Goal: Contribute content: Contribute content

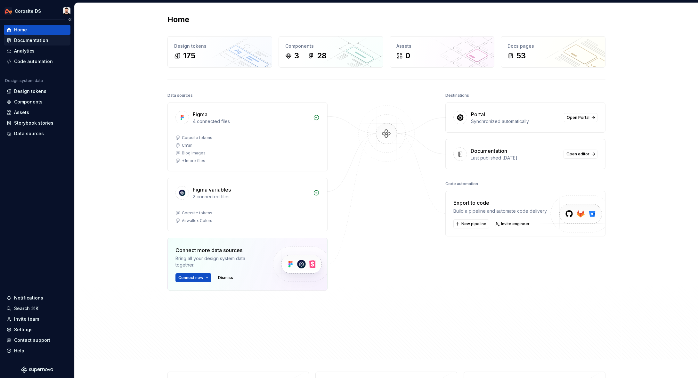
click at [31, 40] on div "Documentation" at bounding box center [31, 40] width 34 height 6
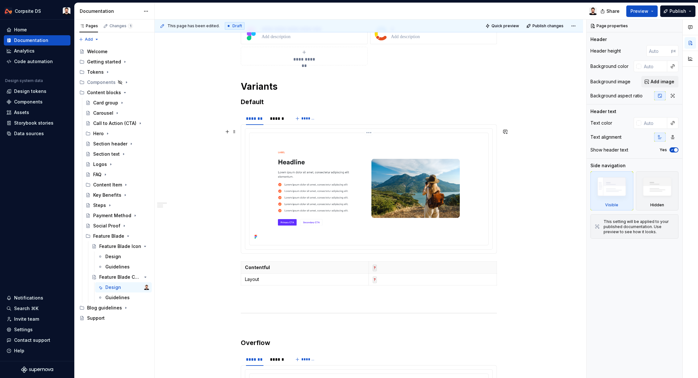
scroll to position [137, 0]
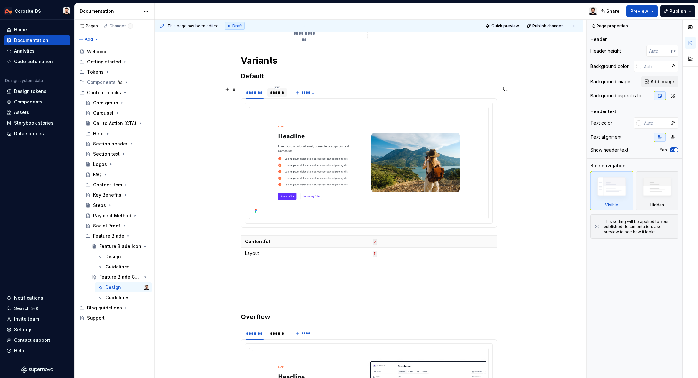
click at [280, 92] on div "******" at bounding box center [277, 92] width 14 height 6
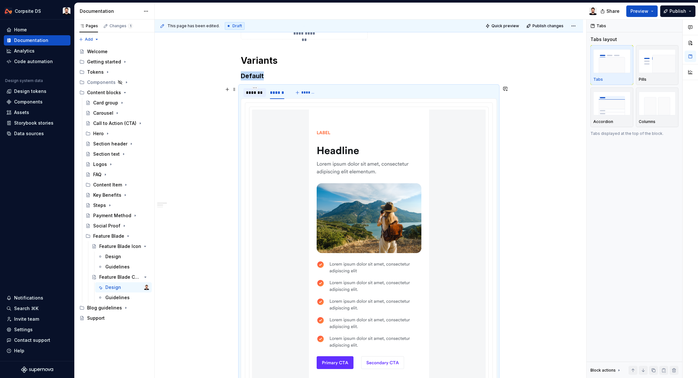
click at [262, 92] on div "*******" at bounding box center [255, 92] width 18 height 6
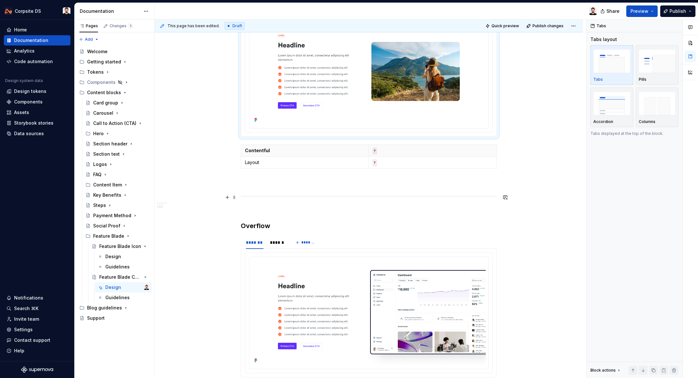
scroll to position [346, 0]
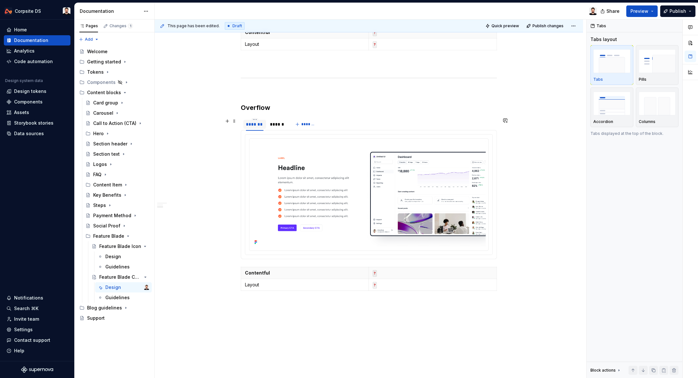
drag, startPoint x: 274, startPoint y: 124, endPoint x: 263, endPoint y: 125, distance: 11.5
click at [273, 124] on div "******" at bounding box center [277, 124] width 14 height 6
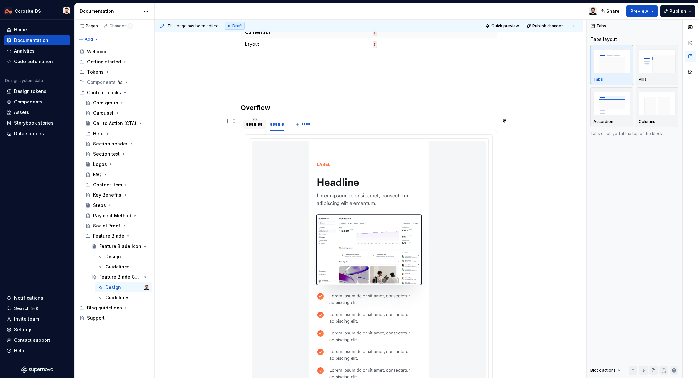
click at [257, 125] on div "*******" at bounding box center [255, 124] width 18 height 6
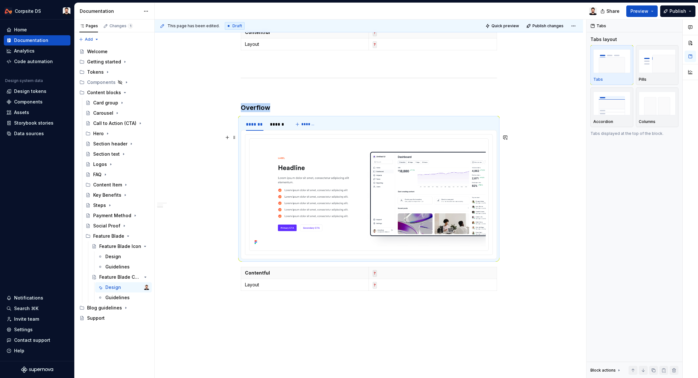
scroll to position [397, 0]
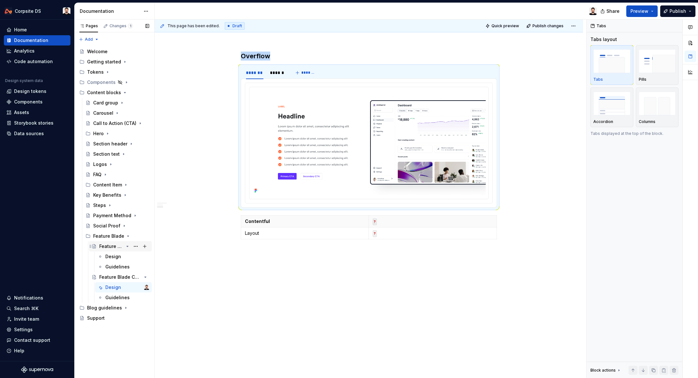
click at [126, 246] on icon "Page tree" at bounding box center [127, 246] width 5 height 5
click at [128, 257] on icon "Page tree" at bounding box center [127, 256] width 5 height 5
click at [135, 257] on button "Page tree" at bounding box center [135, 256] width 9 height 9
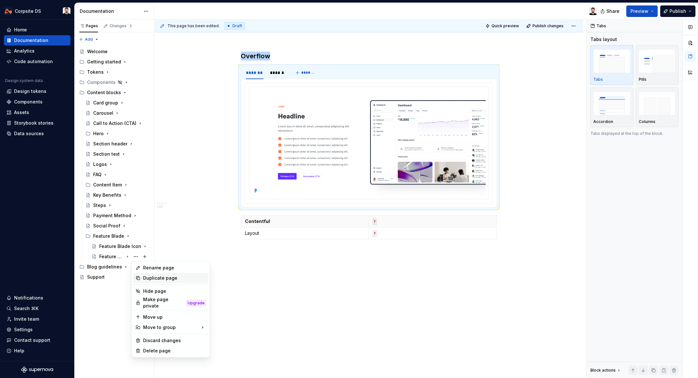
click at [167, 278] on div "Duplicate page" at bounding box center [174, 278] width 63 height 6
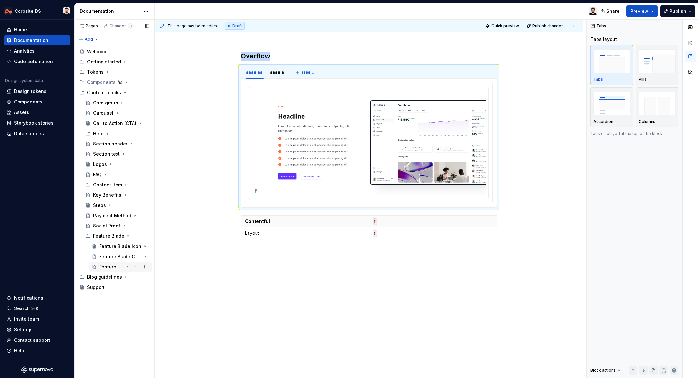
click at [124, 267] on div "Feature Blade Checklist" at bounding box center [124, 266] width 50 height 9
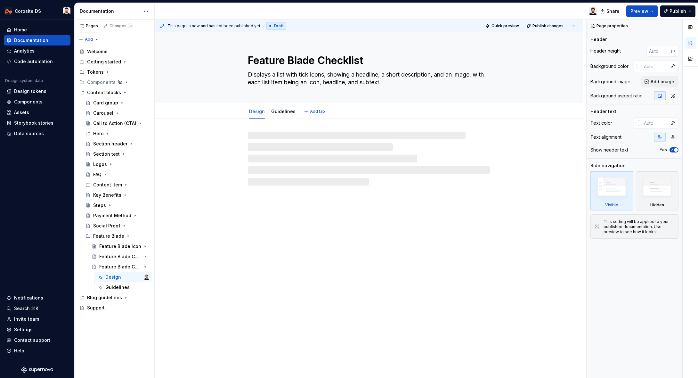
click at [326, 59] on textarea "Feature Blade Checklist" at bounding box center [367, 60] width 242 height 15
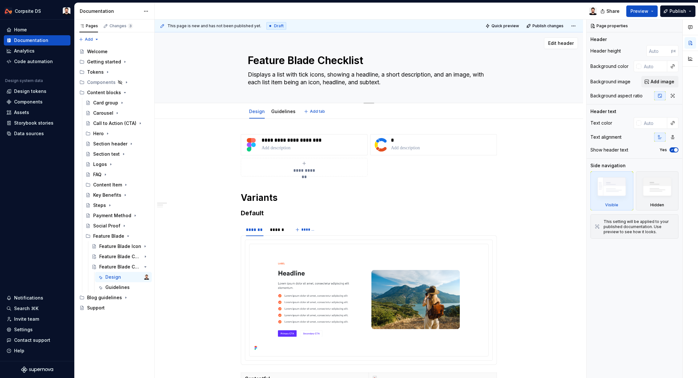
click at [351, 62] on textarea "Feature Blade Checklist" at bounding box center [367, 60] width 242 height 15
drag, startPoint x: 369, startPoint y: 61, endPoint x: 374, endPoint y: 61, distance: 4.5
click at [370, 61] on textarea "Feature Blade Checklist" at bounding box center [367, 60] width 242 height 15
type textarea "*"
type textarea "Feature Blade Checklis"
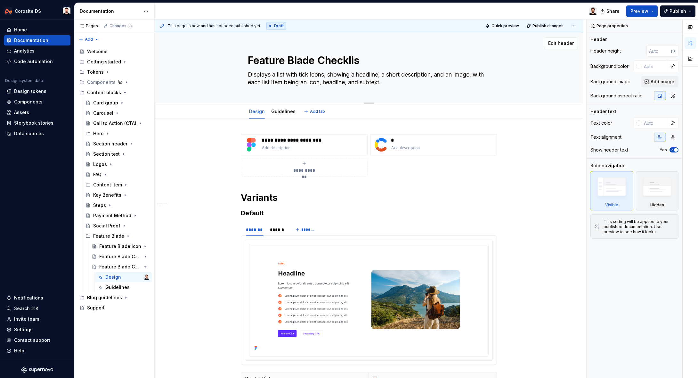
type textarea "*"
type textarea "Feature Blade Checkli"
type textarea "*"
type textarea "Feature Blade Checkl"
type textarea "*"
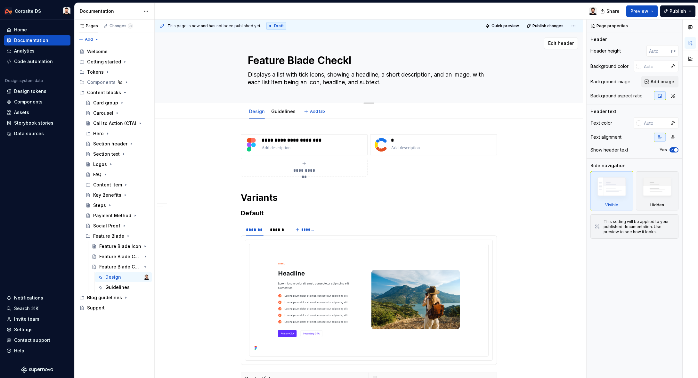
type textarea "Feature Blade Check"
type textarea "*"
type textarea "Feature Blade Chec"
type textarea "*"
type textarea "Feature Blade Che"
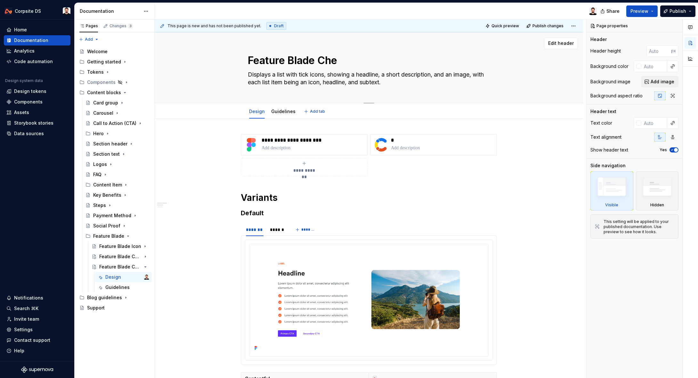
type textarea "*"
type textarea "Feature Blade Ch"
type textarea "*"
type textarea "Feature Blade C"
type textarea "*"
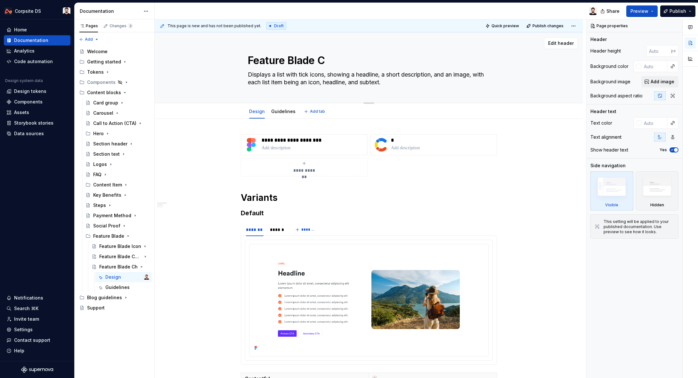
type textarea "Feature Blade"
type textarea "*"
type textarea "Feature Blade P"
type textarea "*"
type textarea "Feature Blade Pa"
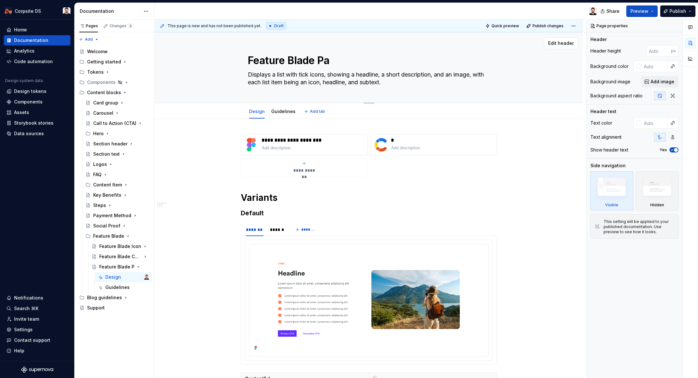
type textarea "*"
type textarea "Feature Blade Par"
type textarea "*"
type textarea "Feature Blade Para"
type textarea "*"
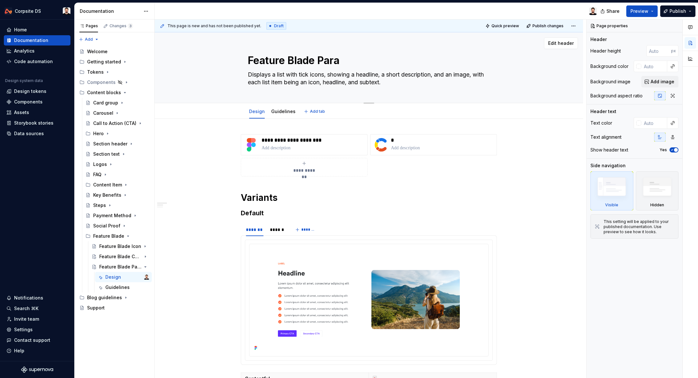
type textarea "Feature Blade [PERSON_NAME]"
type textarea "*"
type textarea "Feature Blade Paragr"
type textarea "*"
type textarea "Feature Blade Paragra"
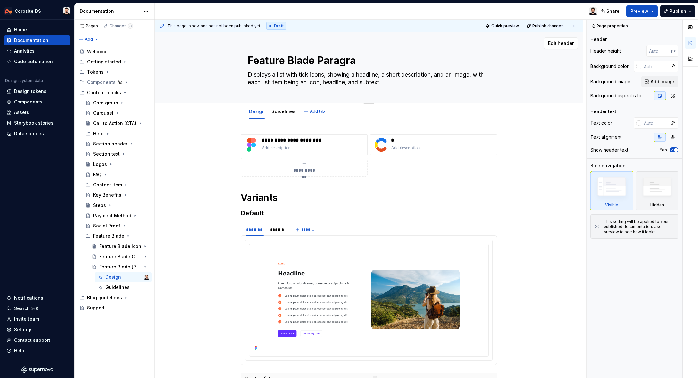
type textarea "*"
type textarea "Feature Blade Paragraph"
type textarea "*"
type textarea "Feature Blade Paragraph"
click at [277, 76] on textarea "Displays a list with tick icons, showing a headline, a short description, and a…" at bounding box center [367, 78] width 242 height 18
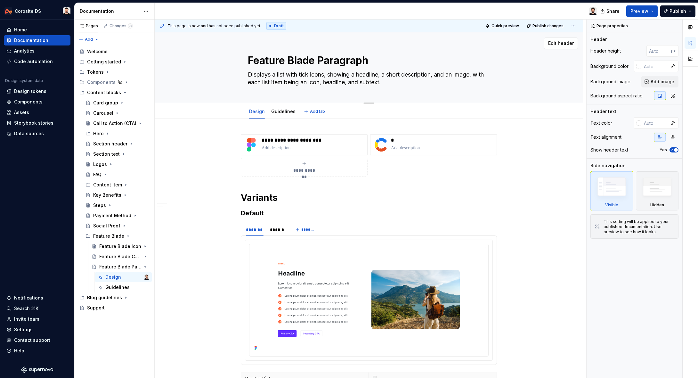
click at [285, 74] on textarea "Displays a list with tick icons, showing a headline, a short description, and a…" at bounding box center [367, 78] width 242 height 18
type textarea "*"
type textarea "Displays a , showing a headline, a short description, and an image, with each l…"
type textarea "*"
type textarea "Displays a showing a headline, a short description, and an image, with each lis…"
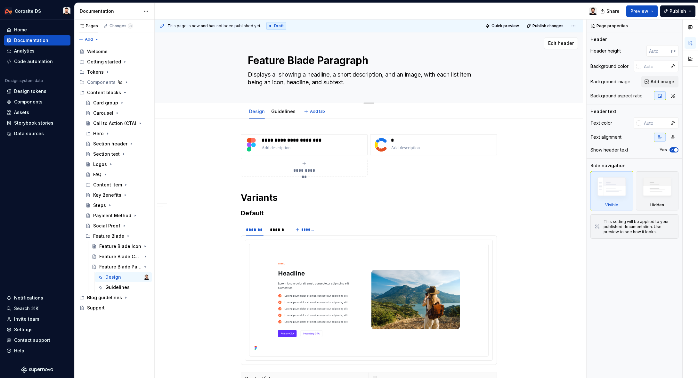
type textarea "*"
type textarea "Displays a showing a headline, a short description, and an image, with each lis…"
type textarea "*"
type textarea "Displays a a headline, a short description, and an image, with each list item b…"
type textarea "*"
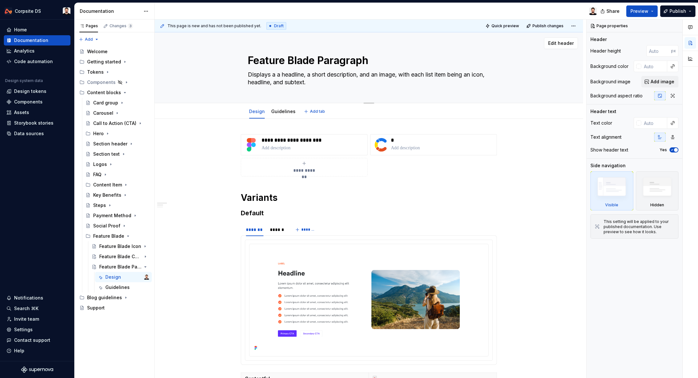
type textarea "Displays aa headline, a short description, and an image, with each list item be…"
type textarea "*"
type textarea "Displays a headline, a short description, and an image, with each list item bei…"
type textarea "*"
type textarea "Displays a headline, a short descriptio, and an image, with each list item bein…"
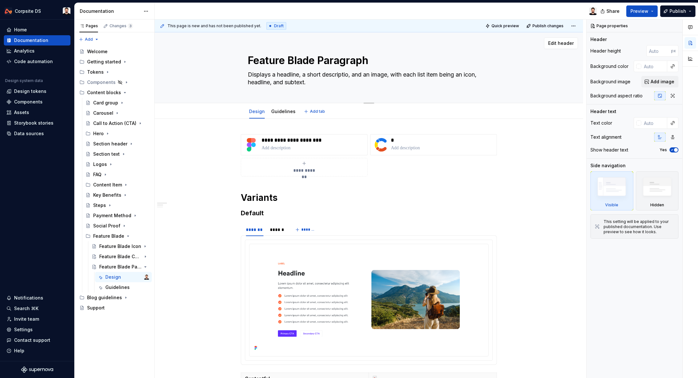
type textarea "*"
type textarea "Displays a headline, a short descripti, and an image, with each list item being…"
type textarea "*"
type textarea "Displays a headline, a short descript, and an image, with each list item being …"
type textarea "*"
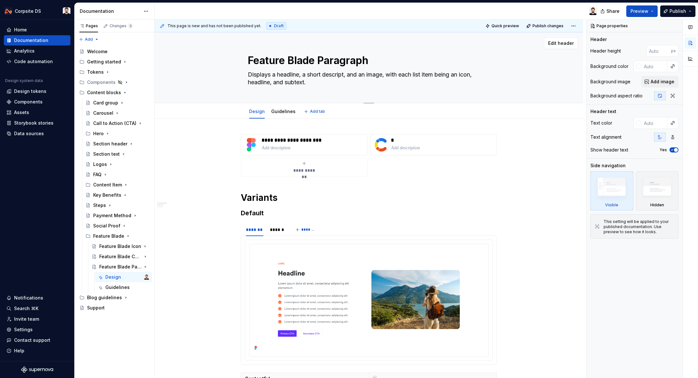
type textarea "Displays a headline, a short descrip, and an image, with each list item being a…"
type textarea "*"
type textarea "Displays a headline, a short descri, and an image, with each list item being an…"
type textarea "*"
type textarea "Displays a headline, a short descr, and an image, with each list item being an …"
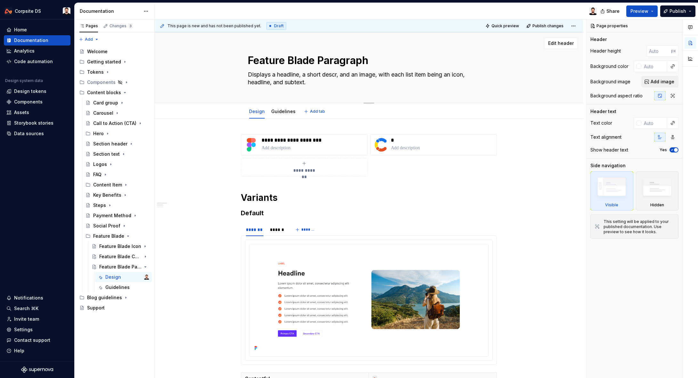
type textarea "*"
type textarea "Displays a headline, a short desc, and an image, with each list item being an i…"
type textarea "*"
type textarea "Displays a headline, a short des, and an image, with each list item being an ic…"
type textarea "*"
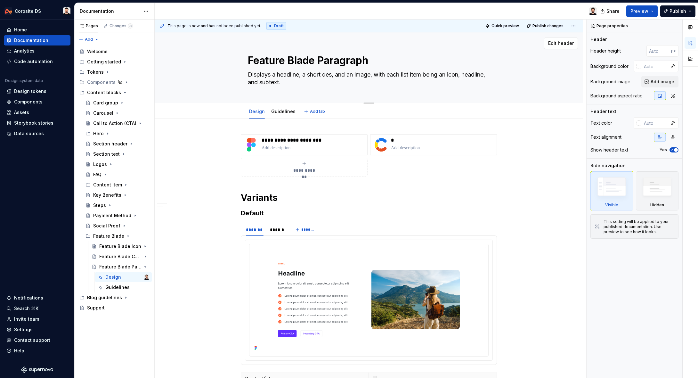
type textarea "Displays a headline, a short de, and an image, with each list item being an ico…"
type textarea "*"
type textarea "Displays a headline, a short d, and an image, with each list item being an icon…"
type textarea "*"
type textarea "Displays a headline, a short , and an image, with each list item being an icon,…"
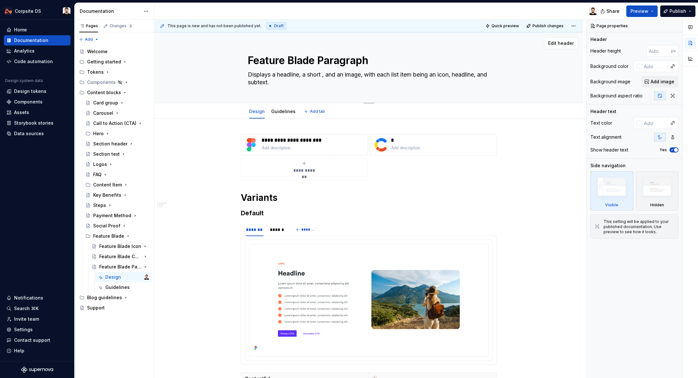
type textarea "*"
type textarea "Displays a headline, a short, and an image, with each list item being an icon, …"
type textarea "*"
type textarea "Displays a headline, a shor, and an image, with each list item being an icon, h…"
type textarea "*"
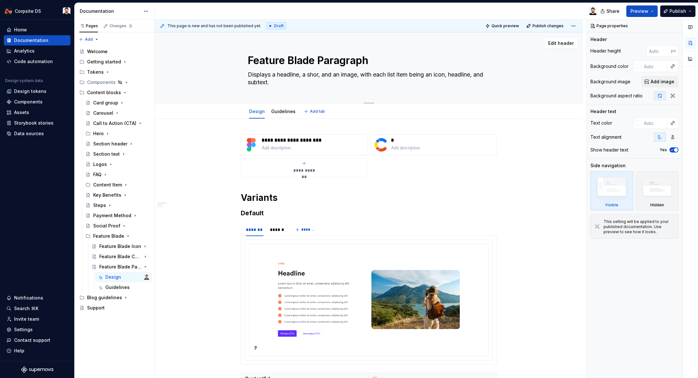
type textarea "Displays a headline, a sho, and an image, with each list item being an icon, he…"
type textarea "*"
type textarea "Displays a headline, a sh, and an image, with each list item being an icon, hea…"
type textarea "*"
type textarea "Displays a headline, a s, and an image, with each list item being an icon, head…"
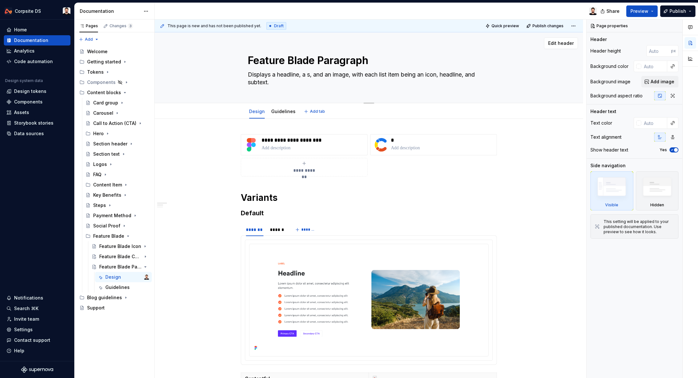
type textarea "*"
type textarea "Displays a headline, a , and an image, with each list item being an icon, headl…"
type textarea "*"
type textarea "Displays a headline, a, and an image, with each list item being an icon, headli…"
type textarea "*"
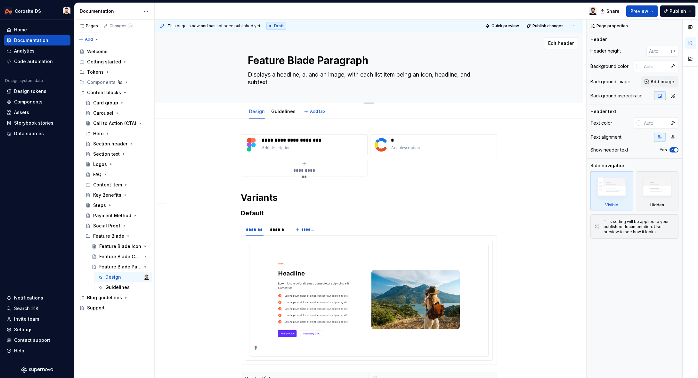
type textarea "Displays a headline, , and an image, with each list item being an icon, headlin…"
type textarea "*"
type textarea "Displays a headline, p, and an image, with each list item being an icon, headli…"
type textarea "*"
type textarea "Displays a headline, pa, and an image, with each list item being an icon, headl…"
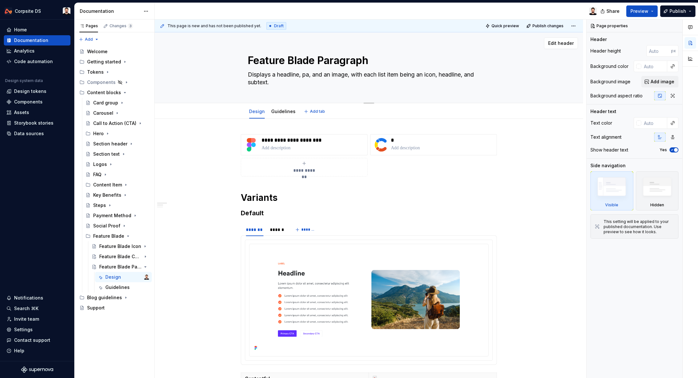
type textarea "*"
type textarea "Displays a headline, par, and an image, with each list item being an icon, head…"
type textarea "*"
type textarea "Displays a headline, para, and an image, with each list item being an icon, hea…"
type textarea "*"
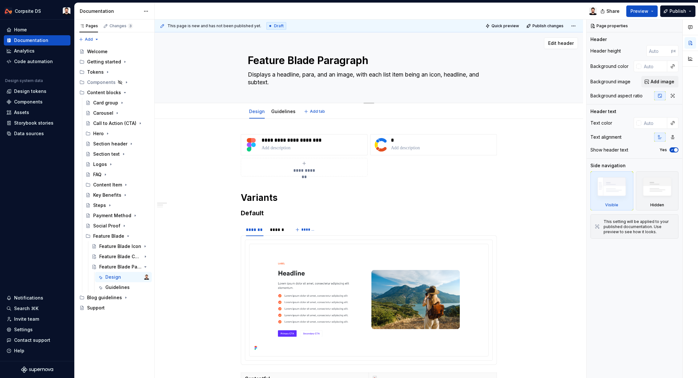
type textarea "Displays a headline, [PERSON_NAME], and an image, with each list item being an …"
type textarea "*"
type textarea "Displays a headline, paragr, and an image, with each list item being an icon, h…"
type textarea "*"
type textarea "Displays a headline, paragra, and an image, with each list item being an icon, …"
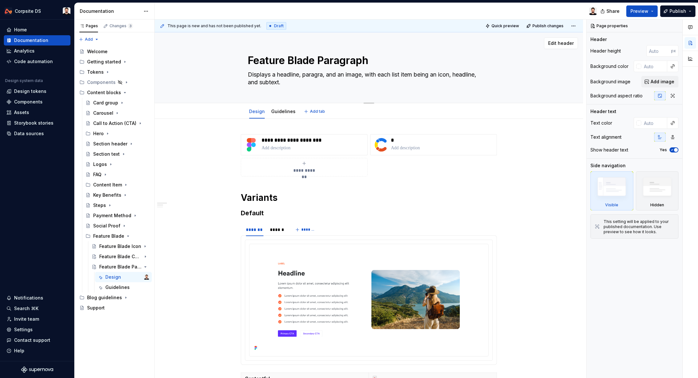
type textarea "*"
type textarea "Displays a headline, paragrap, and an image, with each list item being an icon,…"
type textarea "*"
type textarea "Displays a headline, paragraph, and an image, with each list item being an icon…"
type textarea "*"
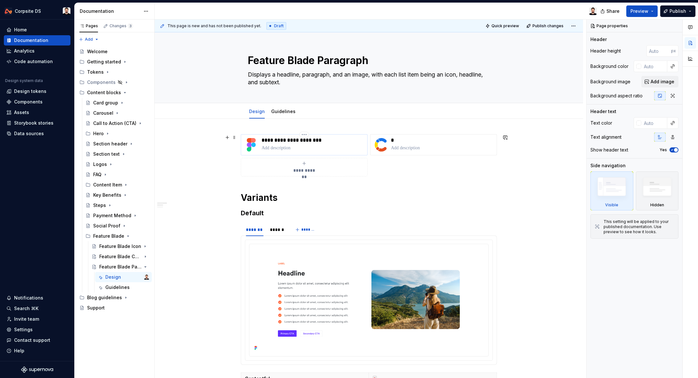
type textarea "Displays a headline, paragraph, and an image, with each list item being an icon…"
click at [312, 142] on p "**********" at bounding box center [312, 140] width 103 height 6
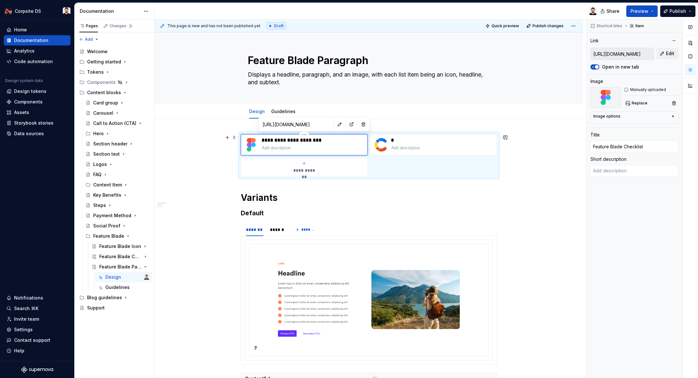
type textarea "*"
type input "Feature Blade Checklis"
type textarea "*"
type input "Feature Blade Checkli"
type textarea "*"
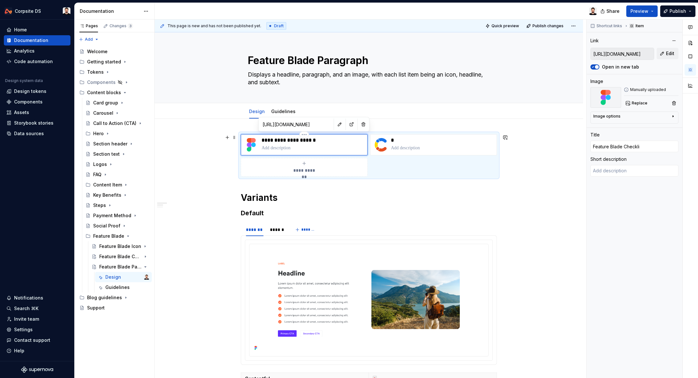
type input "Feature Blade Checkl"
type textarea "*"
type input "Feature Blade Check"
type textarea "*"
type input "Feature Blade Chec"
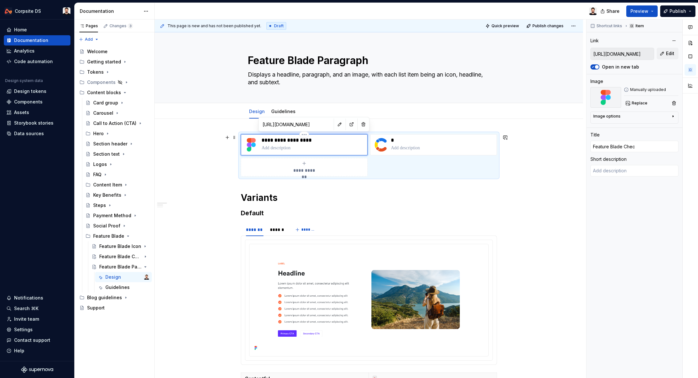
type textarea "*"
type input "Feature Blade Che"
type textarea "*"
type input "Feature Blade Ch"
type textarea "*"
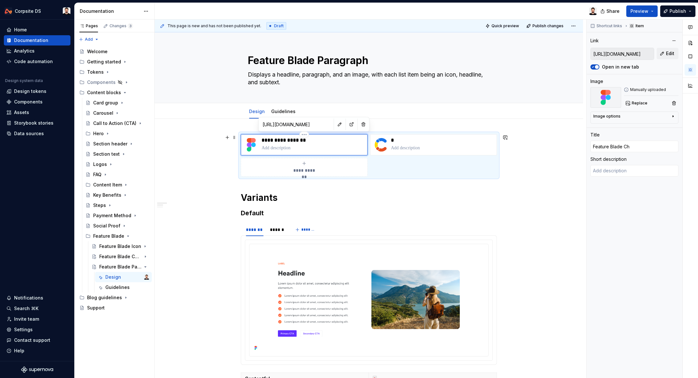
type input "Feature Blade C"
type textarea "*"
type input "Feature Blade"
type textarea "*"
type input "Feature Blade P"
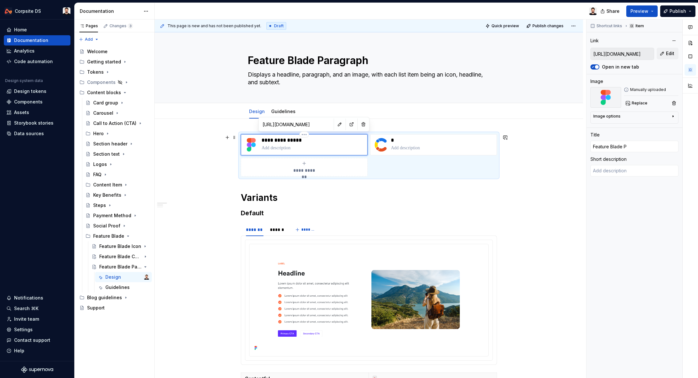
type textarea "*"
type input "Feature Blade Pa"
type textarea "*"
type input "Feature Blade Par"
type textarea "*"
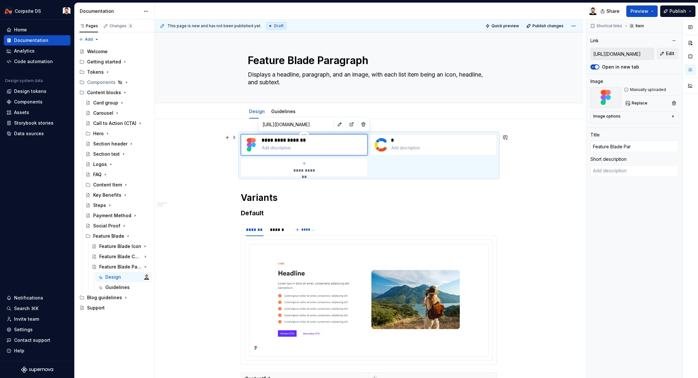
type input "Feature Blade Para"
type textarea "*"
type input "Feature Blade [PERSON_NAME]"
type textarea "*"
type input "Feature Blade Paragr"
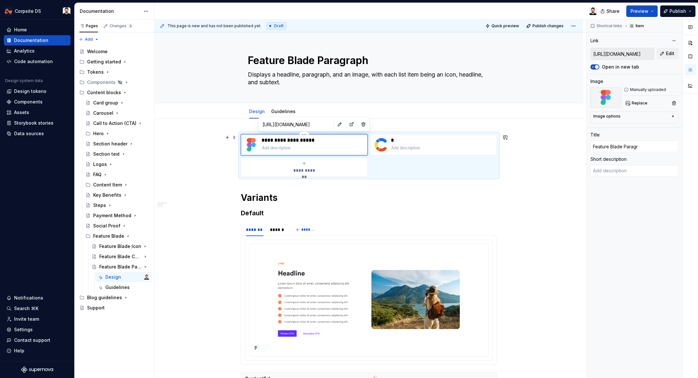
type textarea "*"
type input "Feature Blade Paragra"
type textarea "*"
type input "Feature Blade Paragrap"
type textarea "*"
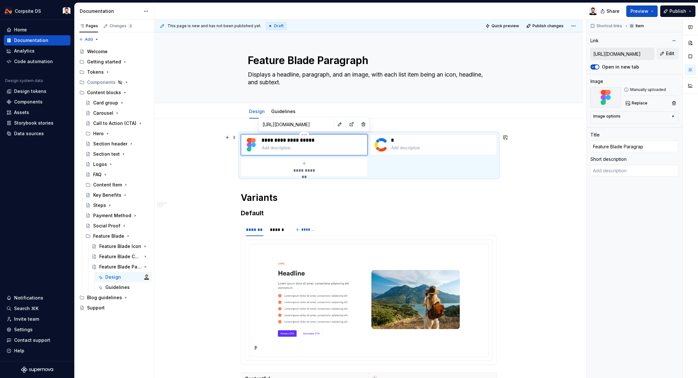
type input "Feature Blade Paragraph"
click at [335, 124] on button "button" at bounding box center [339, 124] width 9 height 9
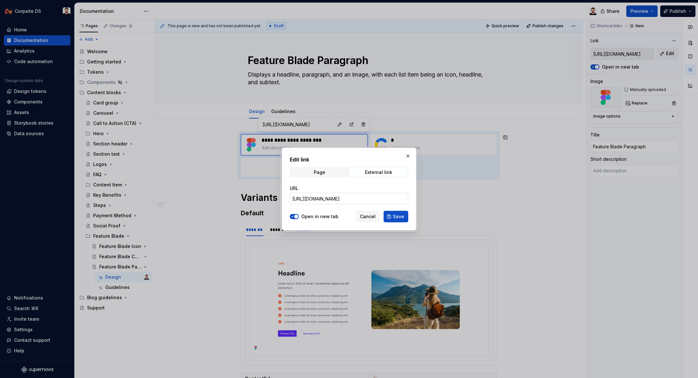
click at [334, 198] on input "[URL][DOMAIN_NAME]" at bounding box center [349, 199] width 118 height 12
type textarea "*"
paste input "4-8410&t=2qHqfeitNaS8ZzHi"
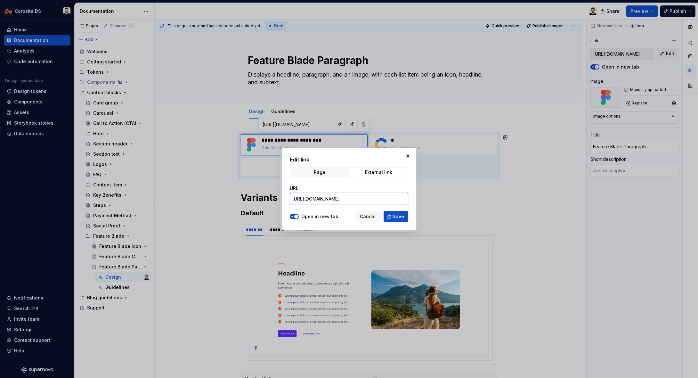
scroll to position [0, 184]
type input "[URL][DOMAIN_NAME]"
click at [399, 215] on span "Save" at bounding box center [398, 216] width 11 height 6
type textarea "*"
type input "[URL][DOMAIN_NAME]"
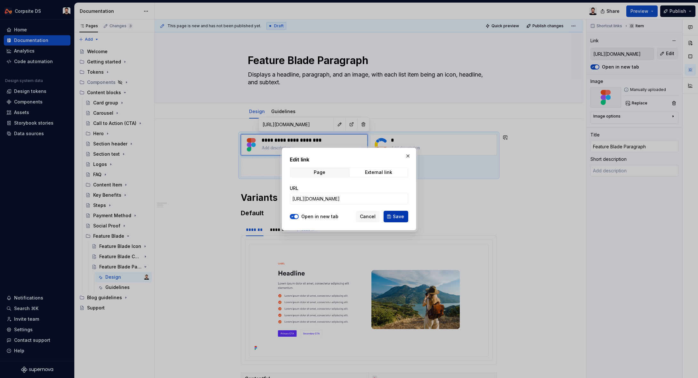
type input "[URL][DOMAIN_NAME]"
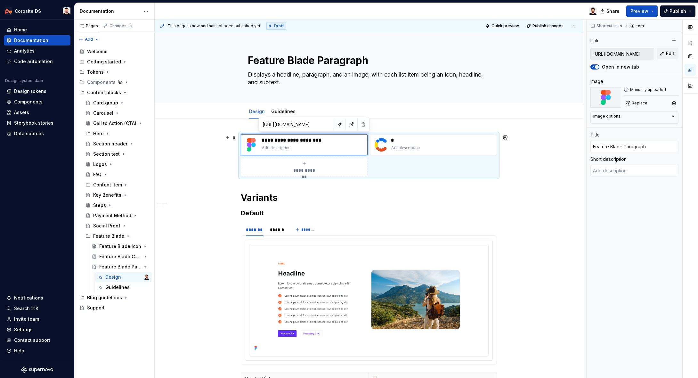
scroll to position [75, 0]
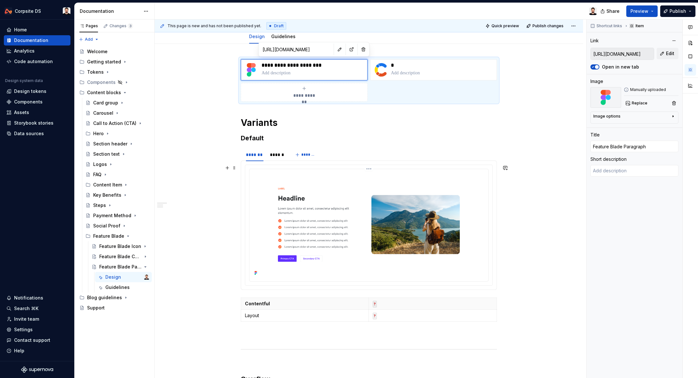
click at [355, 194] on img at bounding box center [369, 225] width 234 height 106
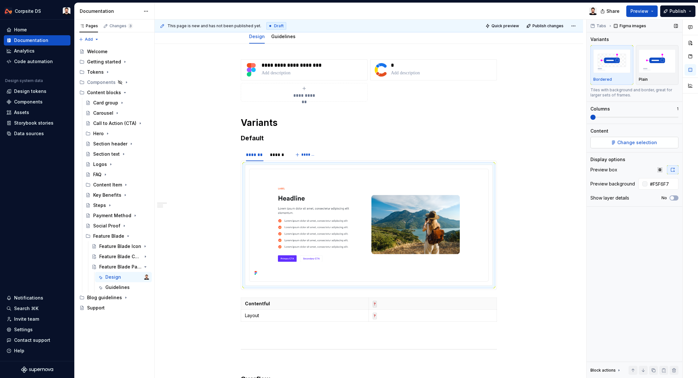
click at [632, 146] on button "Change selection" at bounding box center [634, 143] width 88 height 12
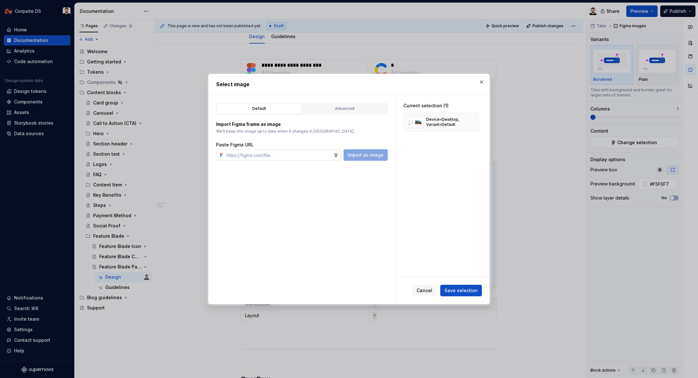
type textarea "*"
click at [473, 121] on button "button" at bounding box center [471, 121] width 9 height 9
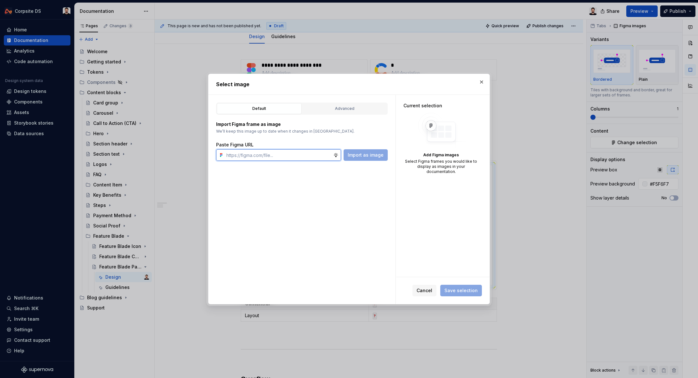
click at [304, 155] on input "text" at bounding box center [278, 155] width 109 height 12
paste input "[URL][DOMAIN_NAME]"
type input "[URL][DOMAIN_NAME]"
click at [354, 156] on span "Import as image" at bounding box center [366, 155] width 36 height 6
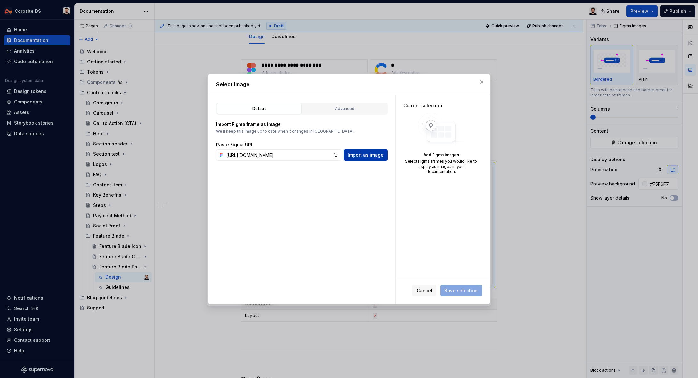
scroll to position [0, 0]
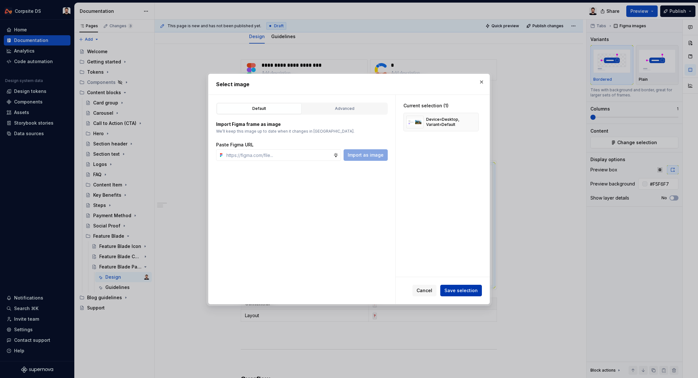
click at [465, 286] on button "Save selection" at bounding box center [461, 290] width 42 height 12
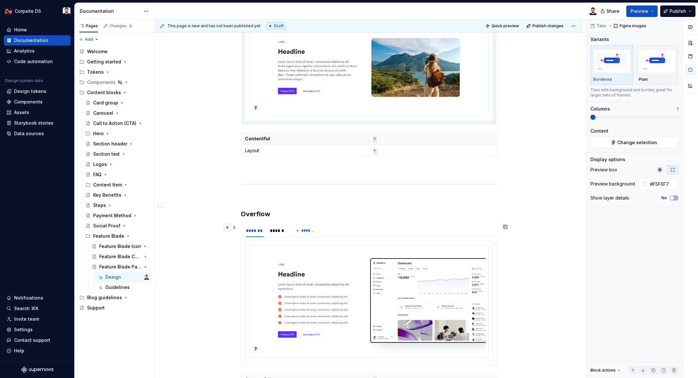
scroll to position [225, 0]
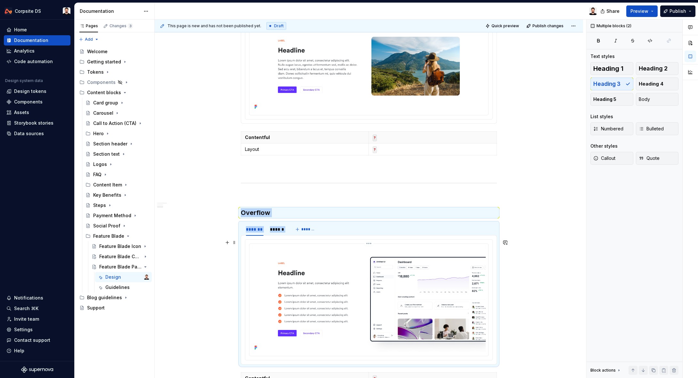
drag, startPoint x: 243, startPoint y: 209, endPoint x: 415, endPoint y: 304, distance: 196.5
click at [415, 304] on div "**********" at bounding box center [369, 161] width 256 height 505
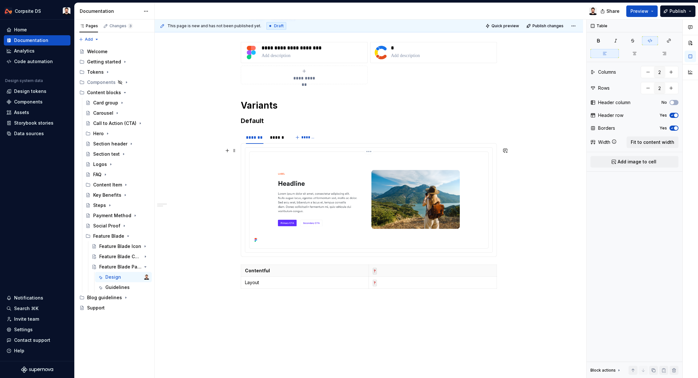
scroll to position [91, 0]
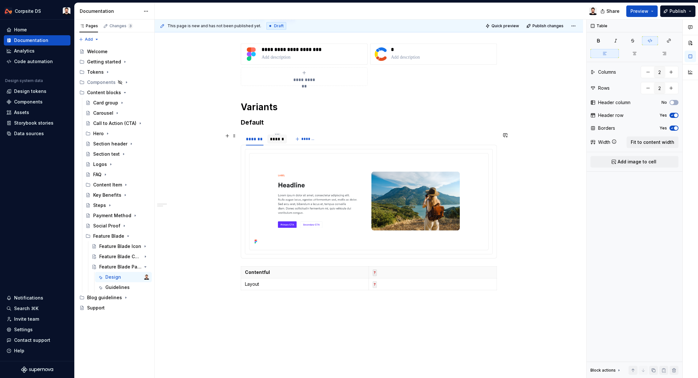
click at [284, 135] on div "******" at bounding box center [277, 138] width 20 height 9
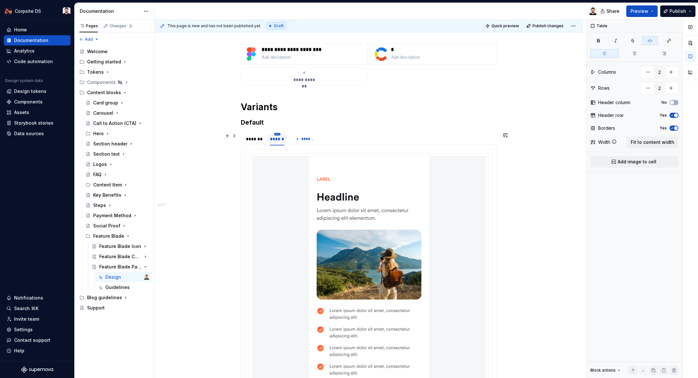
type textarea "*"
click at [361, 200] on img at bounding box center [369, 296] width 120 height 280
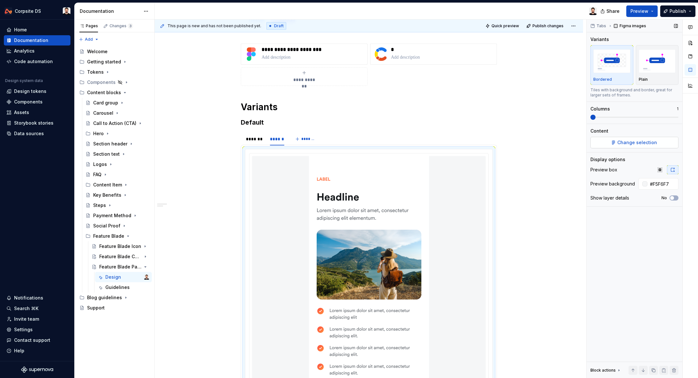
click at [606, 138] on button "Change selection" at bounding box center [634, 143] width 88 height 12
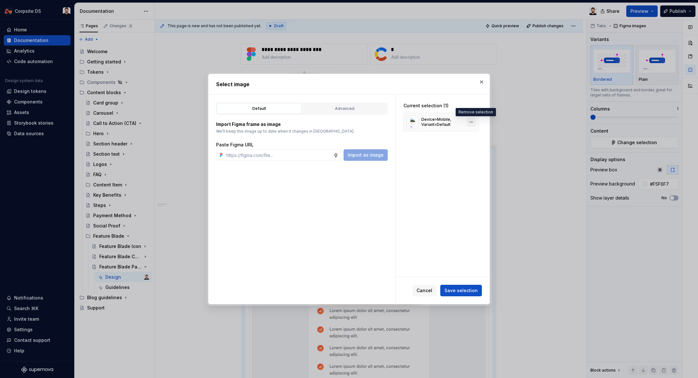
click at [476, 122] on button "button" at bounding box center [471, 121] width 9 height 9
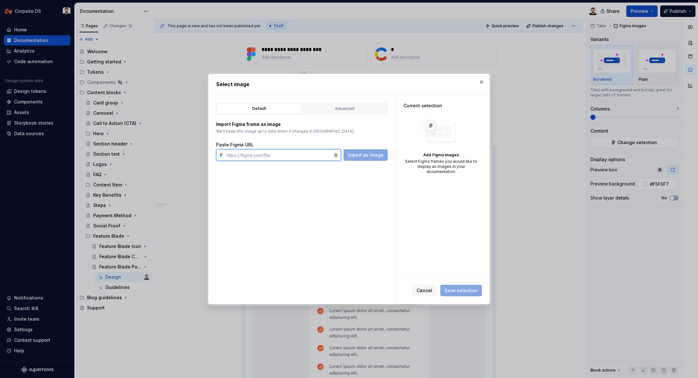
click at [280, 153] on input "text" at bounding box center [278, 155] width 109 height 12
paste input "[URL][DOMAIN_NAME]"
type input "[URL][DOMAIN_NAME]"
click at [356, 157] on span "Import as image" at bounding box center [366, 155] width 36 height 6
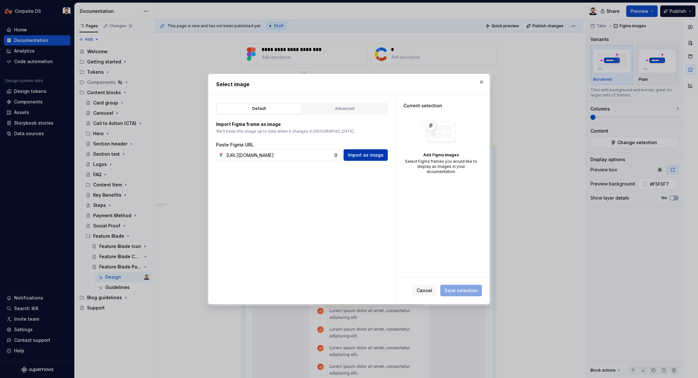
scroll to position [0, 0]
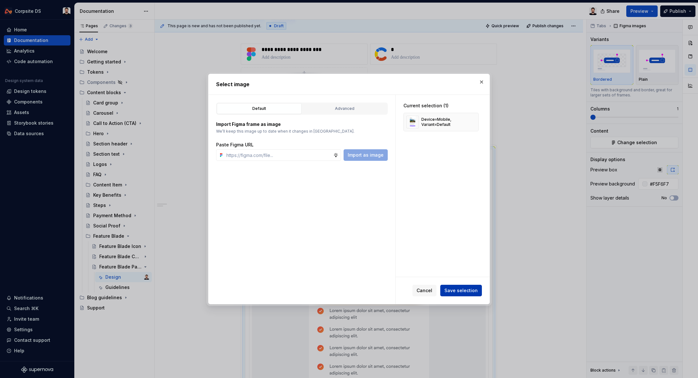
click at [454, 293] on span "Save selection" at bounding box center [460, 290] width 33 height 6
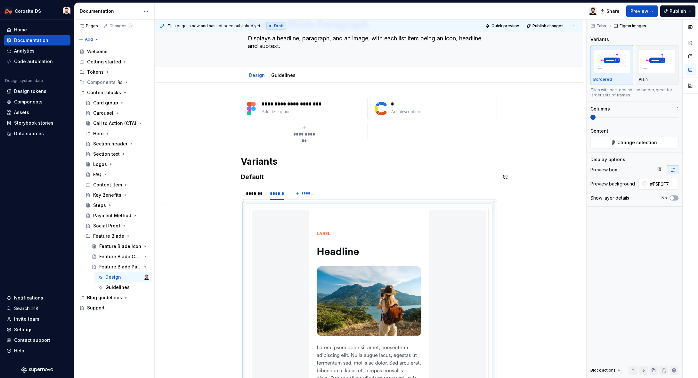
scroll to position [31, 0]
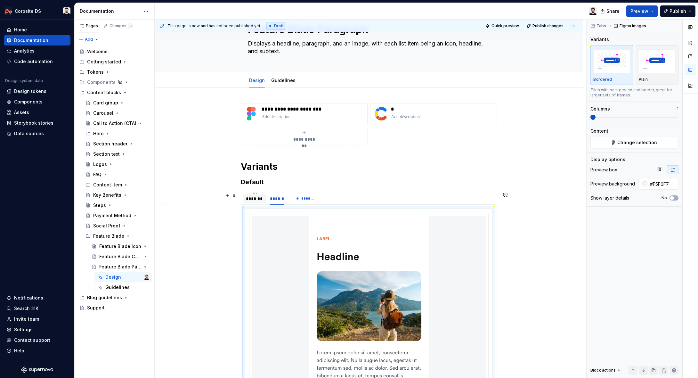
click at [258, 196] on div "*******" at bounding box center [255, 198] width 18 height 6
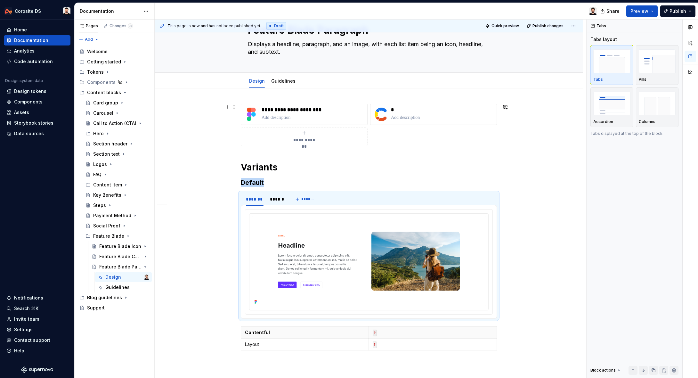
scroll to position [0, 0]
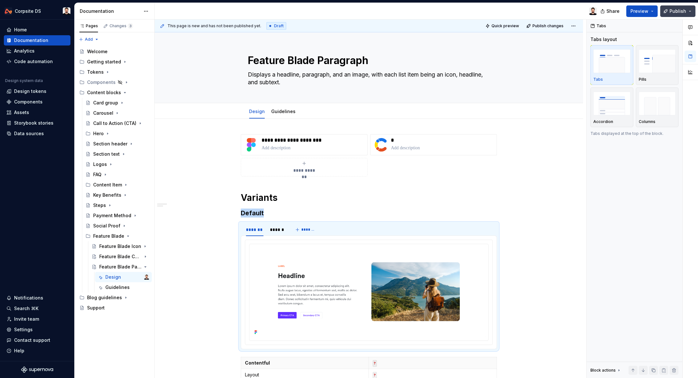
click at [672, 12] on span "Publish" at bounding box center [677, 11] width 17 height 6
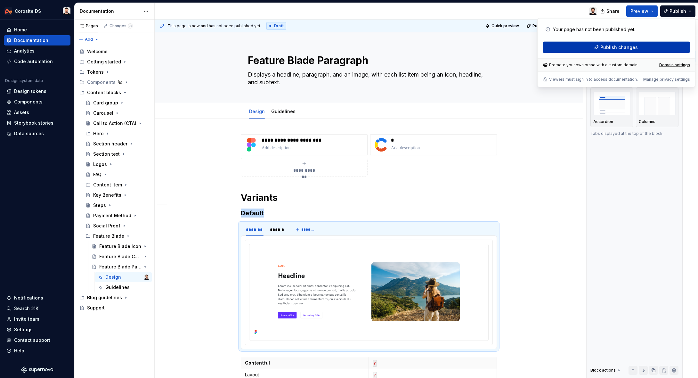
click at [638, 43] on button "Publish changes" at bounding box center [615, 48] width 147 height 12
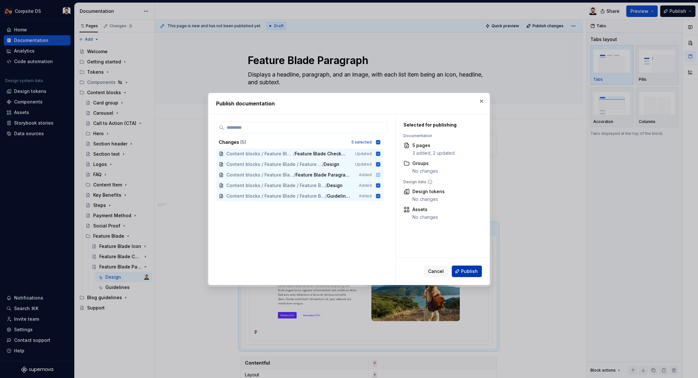
click at [474, 274] on span "Publish" at bounding box center [469, 271] width 17 height 6
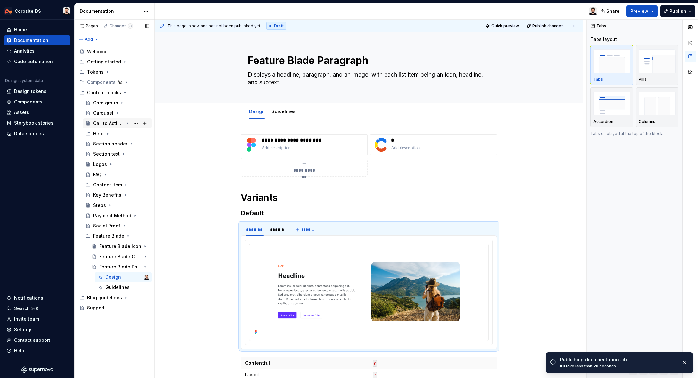
click at [115, 121] on div "Call to Action (CTA)" at bounding box center [108, 123] width 30 height 6
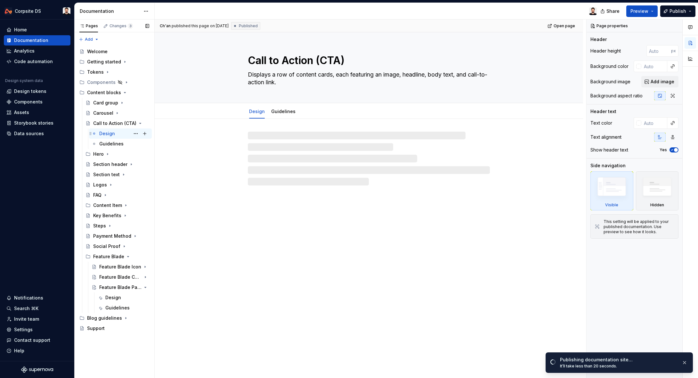
click at [108, 132] on div "Design" at bounding box center [107, 133] width 16 height 6
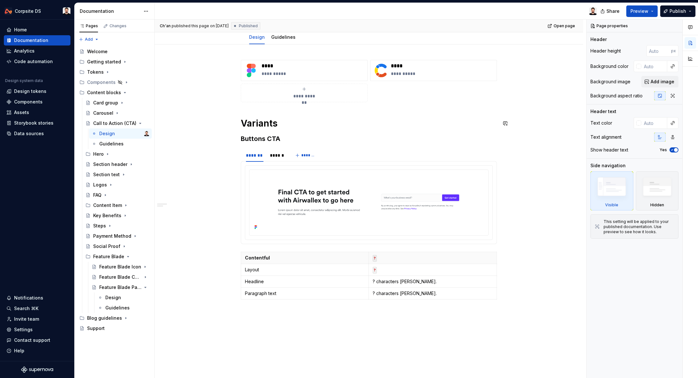
scroll to position [60, 0]
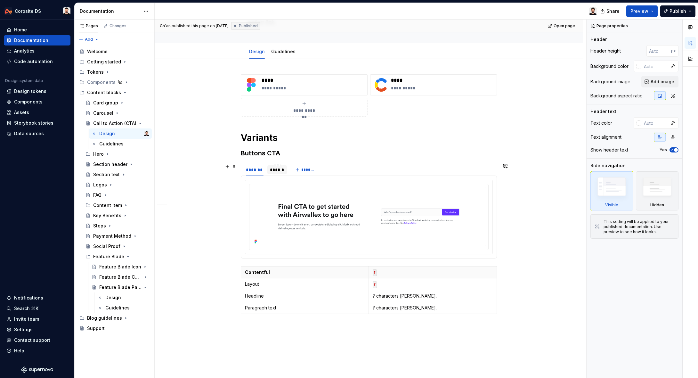
click at [279, 170] on div "******" at bounding box center [277, 169] width 14 height 6
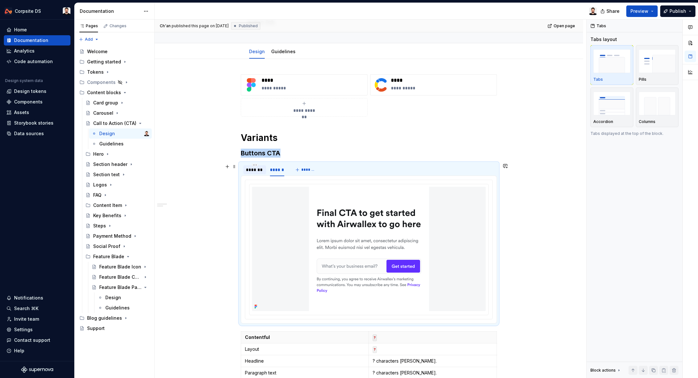
click at [251, 172] on div "*******" at bounding box center [255, 169] width 18 height 6
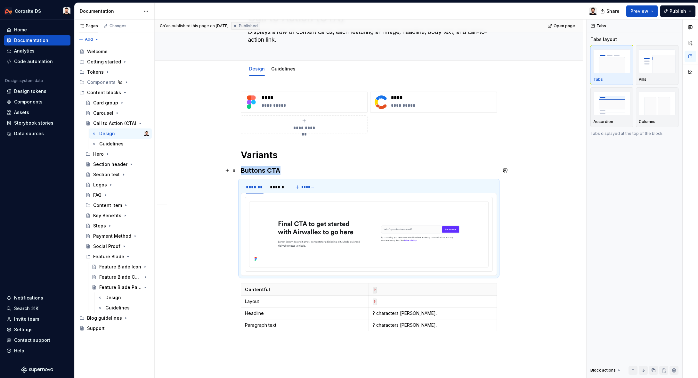
scroll to position [42, 0]
click at [127, 257] on icon "Page tree" at bounding box center [128, 256] width 2 height 1
click at [136, 245] on button "Page tree" at bounding box center [135, 246] width 9 height 9
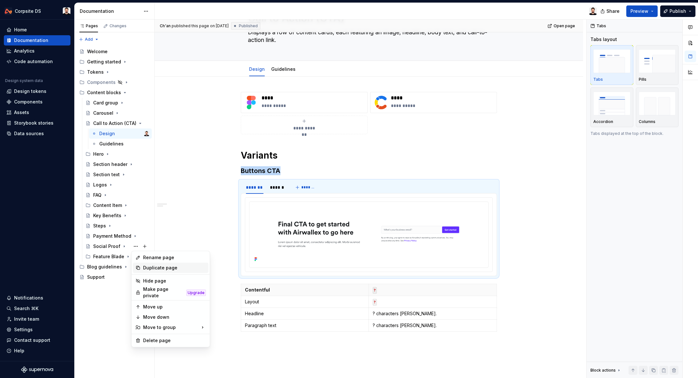
drag, startPoint x: 170, startPoint y: 270, endPoint x: 167, endPoint y: 273, distance: 3.9
click at [170, 271] on div "Duplicate page" at bounding box center [171, 267] width 76 height 10
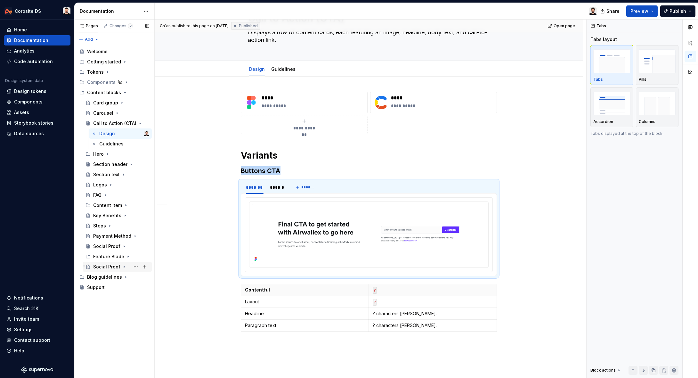
click at [107, 267] on div "Social Proof" at bounding box center [106, 266] width 27 height 6
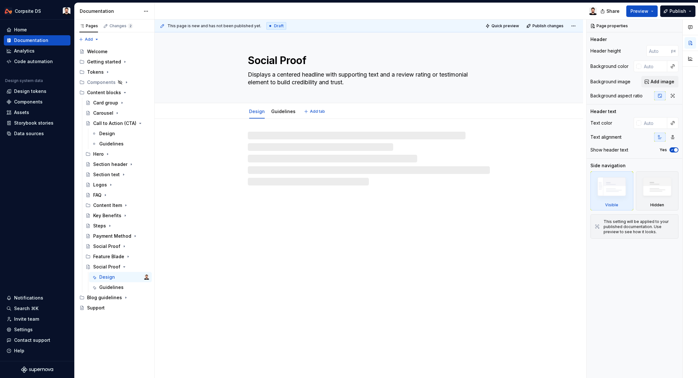
click at [307, 59] on textarea "Social Proof" at bounding box center [367, 60] width 242 height 15
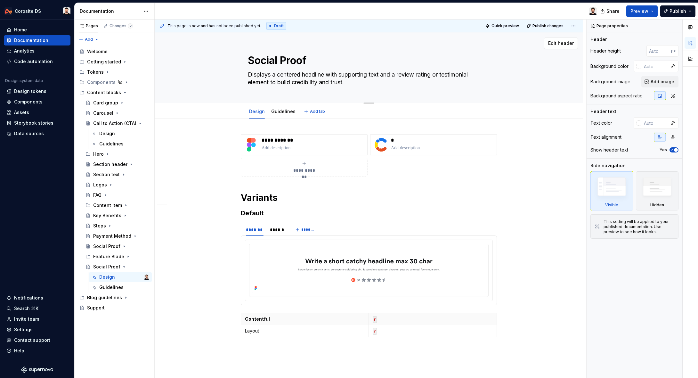
click at [296, 60] on textarea "Social Proof" at bounding box center [367, 60] width 242 height 15
drag, startPoint x: 315, startPoint y: 60, endPoint x: 238, endPoint y: 59, distance: 76.2
click at [238, 59] on div "Social Proof Displays a centered headline with supporting text and a review rat…" at bounding box center [368, 67] width 377 height 70
type textarea "*"
type textarea "C"
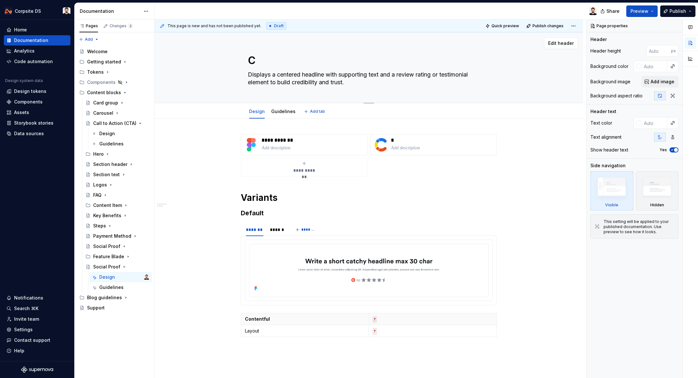
type textarea "*"
type textarea "Ca"
type textarea "*"
type textarea "Cas"
type textarea "*"
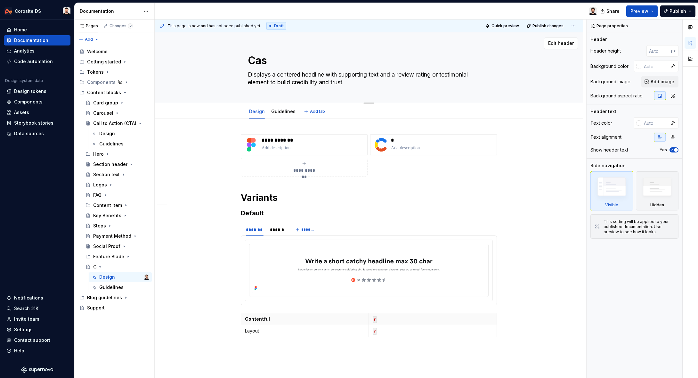
type textarea "Case"
type textarea "*"
type textarea "Case"
type textarea "*"
type textarea "Case S"
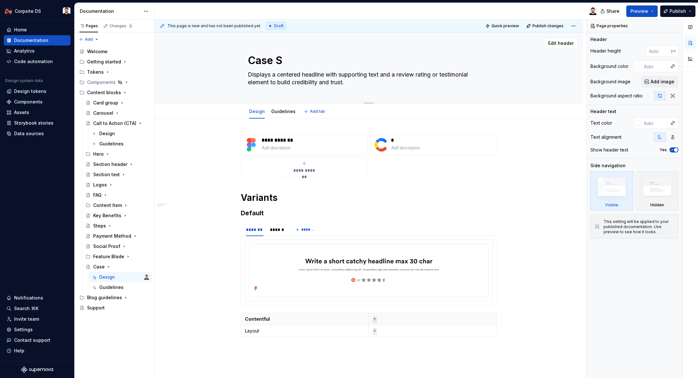
type textarea "*"
type textarea "Case St"
type textarea "*"
type textarea "Case Stu"
type textarea "*"
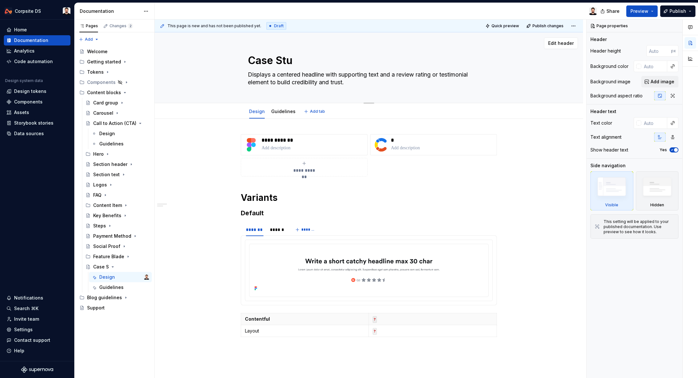
type textarea "Case Stud"
type textarea "*"
type textarea "Case Study"
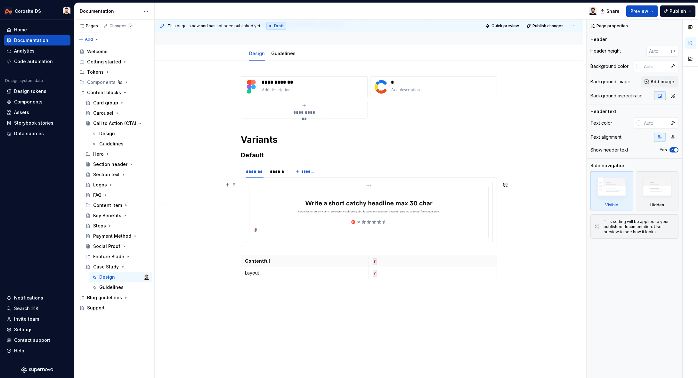
type textarea "*"
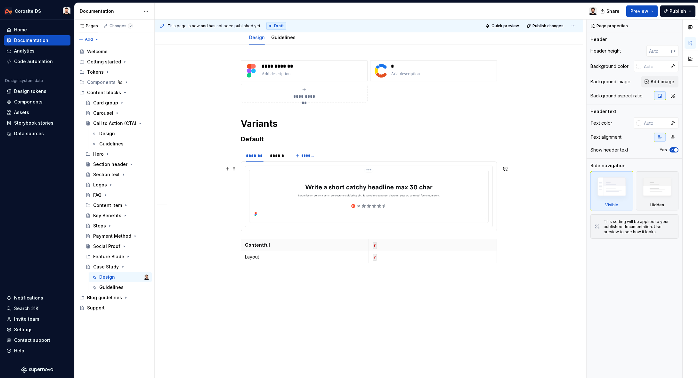
scroll to position [78, 0]
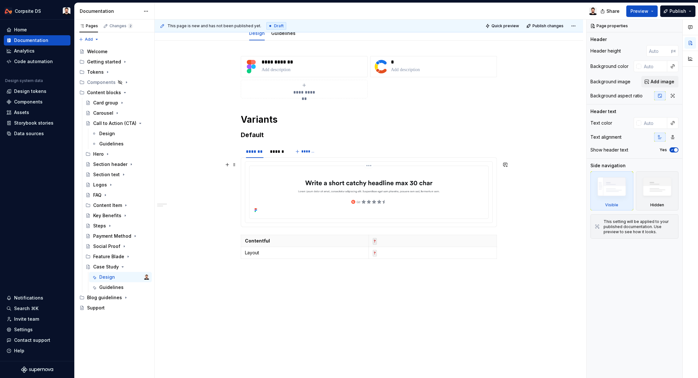
type textarea "Case Study"
click at [306, 211] on img at bounding box center [369, 191] width 234 height 46
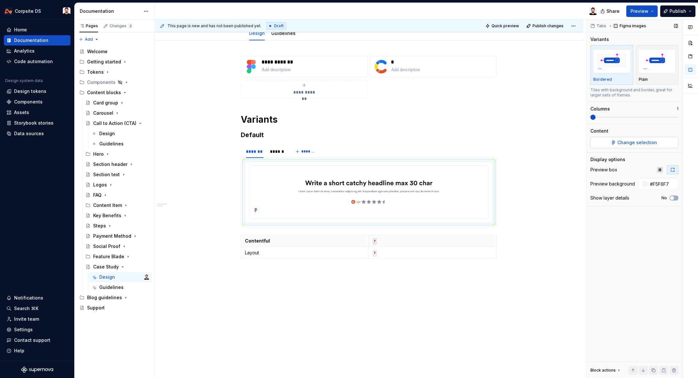
click at [628, 147] on button "Change selection" at bounding box center [634, 143] width 88 height 12
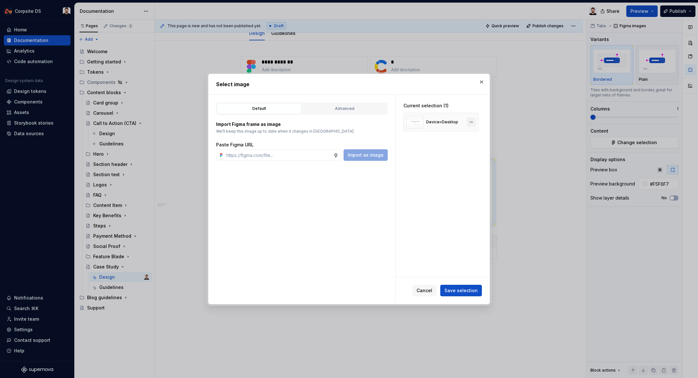
type textarea "*"
drag, startPoint x: 473, startPoint y: 122, endPoint x: 372, endPoint y: 137, distance: 102.2
click at [473, 122] on button "button" at bounding box center [471, 121] width 9 height 9
click at [299, 155] on input "text" at bounding box center [278, 155] width 109 height 12
paste input "[URL][DOMAIN_NAME]"
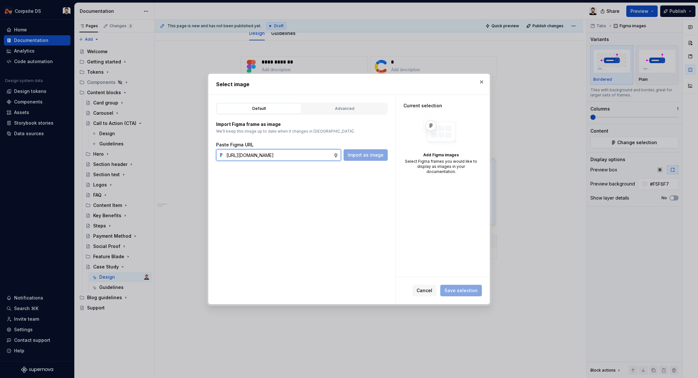
scroll to position [0, 191]
type input "[URL][DOMAIN_NAME]"
click at [360, 156] on span "Import as image" at bounding box center [366, 155] width 36 height 6
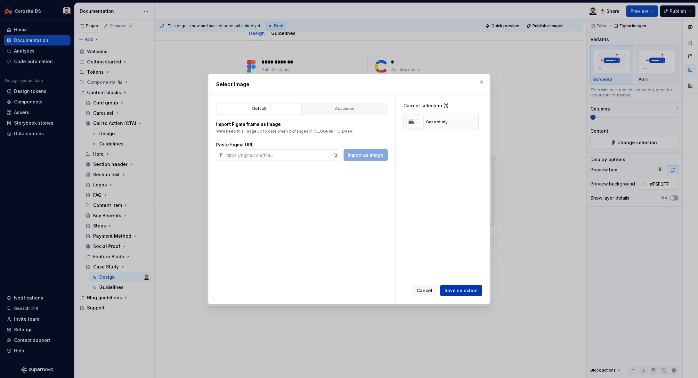
click at [455, 288] on span "Save selection" at bounding box center [460, 290] width 33 height 6
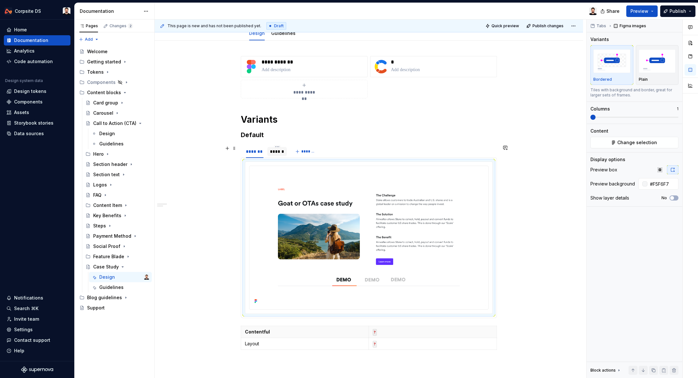
click at [282, 152] on div "******" at bounding box center [277, 151] width 14 height 6
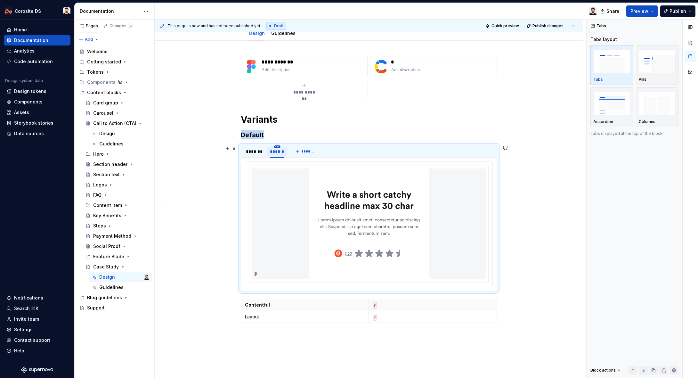
click at [280, 147] on html "Corpsite DS Home Documentation Analytics Code automation Design system data Des…" at bounding box center [349, 189] width 698 height 378
click at [299, 198] on div "Delete tab" at bounding box center [308, 199] width 42 height 6
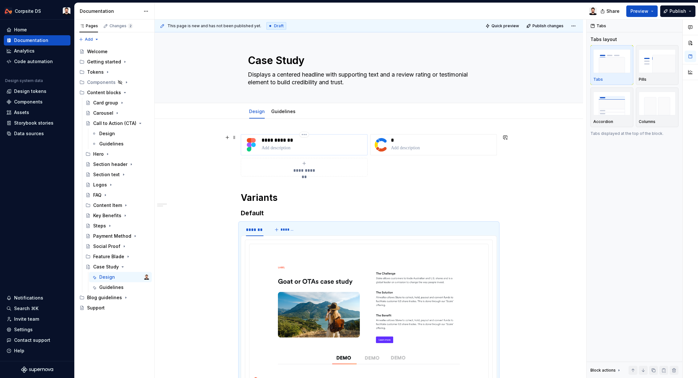
click at [309, 149] on p at bounding box center [312, 148] width 103 height 6
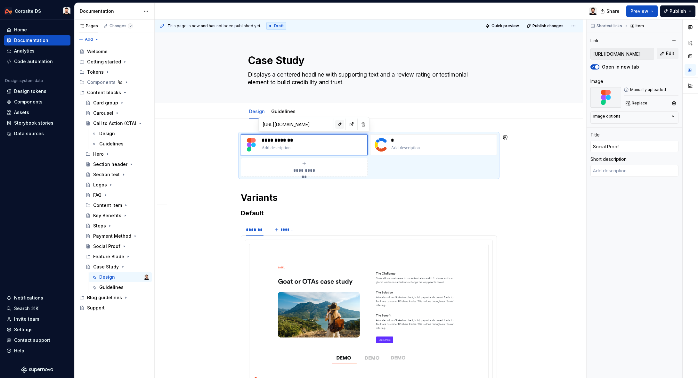
click at [335, 121] on button "button" at bounding box center [339, 124] width 9 height 9
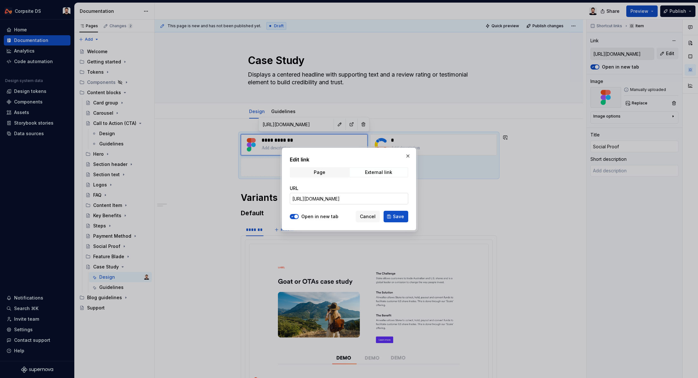
click at [336, 199] on input "[URL][DOMAIN_NAME]" at bounding box center [349, 199] width 118 height 12
type textarea "*"
click at [336, 199] on input "[URL][DOMAIN_NAME]" at bounding box center [349, 199] width 118 height 12
paste input "96-4168&t=2qHqfeitNaS8ZzHi"
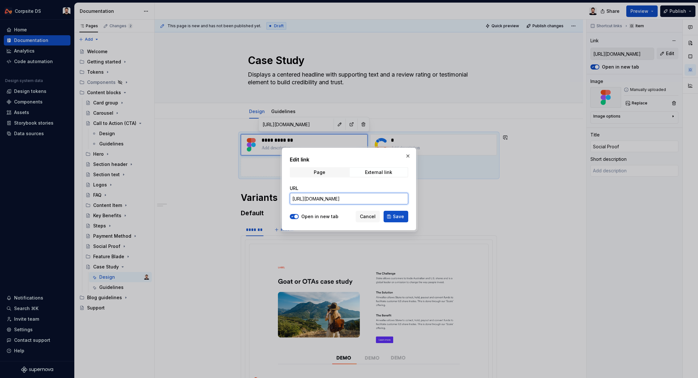
scroll to position [0, 184]
type input "[URL][DOMAIN_NAME]"
click at [399, 212] on button "Save" at bounding box center [395, 217] width 25 height 12
type textarea "*"
type input "[URL][DOMAIN_NAME]"
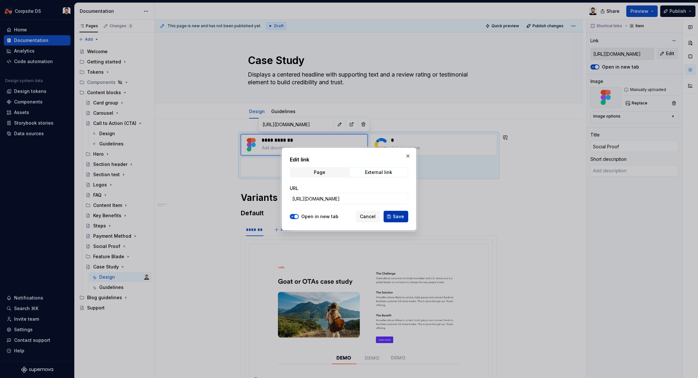
type input "[URL][DOMAIN_NAME]"
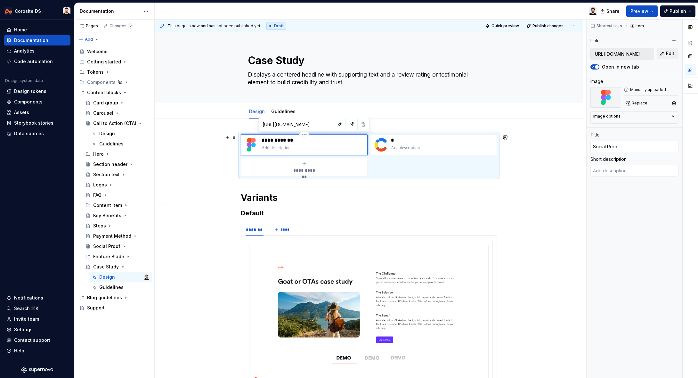
click at [291, 140] on p "**********" at bounding box center [312, 140] width 103 height 6
click at [294, 140] on p "**********" at bounding box center [312, 140] width 103 height 6
type textarea "*"
type input "Social Proo"
type textarea "*"
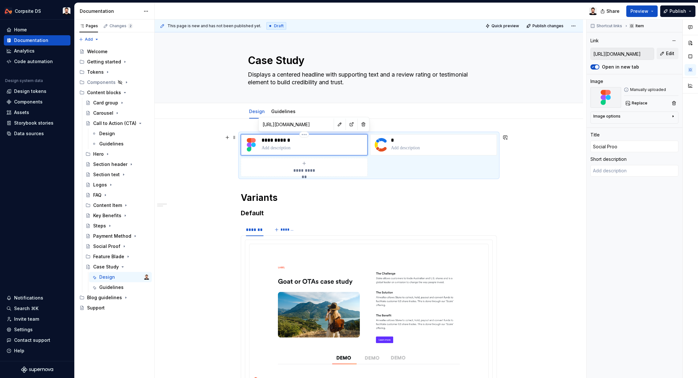
type input "Social Pro"
type textarea "*"
type input "Social Pr"
type textarea "*"
type input "Social P"
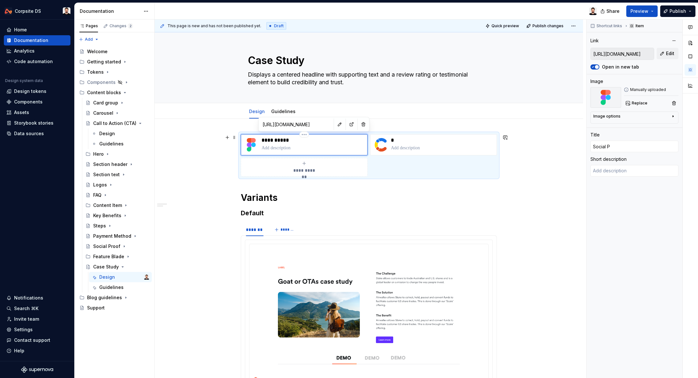
type textarea "*"
type input "Social"
type textarea "*"
type input "Social"
type textarea "*"
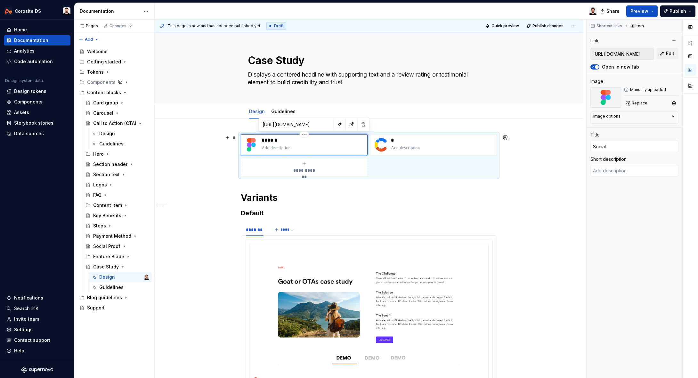
type input "[PERSON_NAME]"
type textarea "*"
click at [574, 126] on div "**********" at bounding box center [369, 343] width 428 height 448
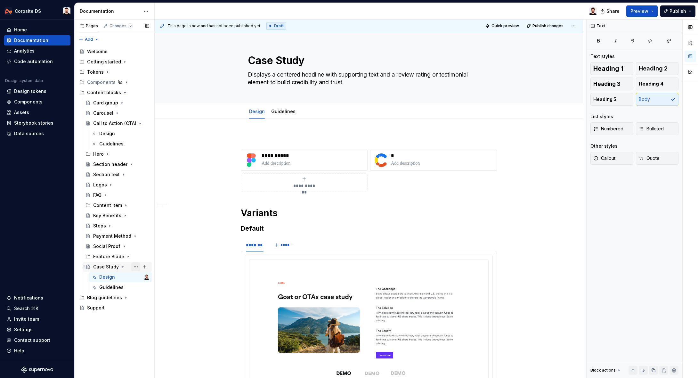
click at [134, 267] on button "Page tree" at bounding box center [135, 266] width 9 height 9
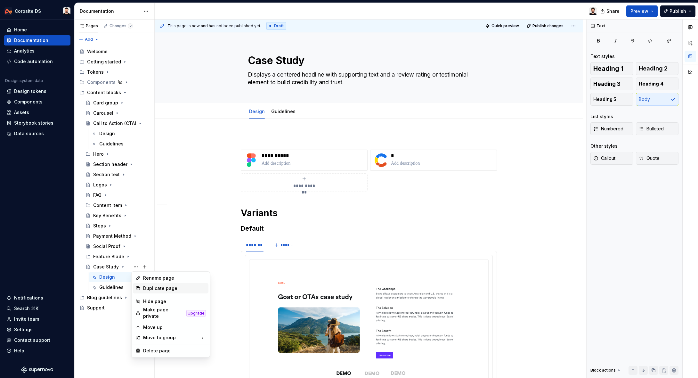
click at [172, 290] on div "Duplicate page" at bounding box center [174, 288] width 63 height 6
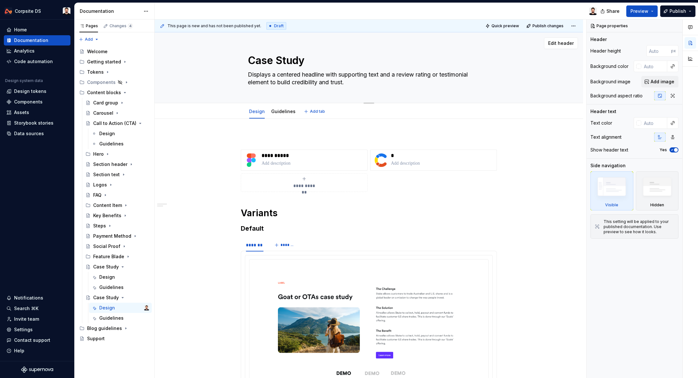
click at [300, 63] on textarea "Case Study" at bounding box center [367, 60] width 242 height 15
click at [281, 82] on textarea "Displays a centered headline with supporting text and a review rating or testim…" at bounding box center [367, 78] width 242 height 18
click at [304, 165] on p at bounding box center [312, 163] width 103 height 6
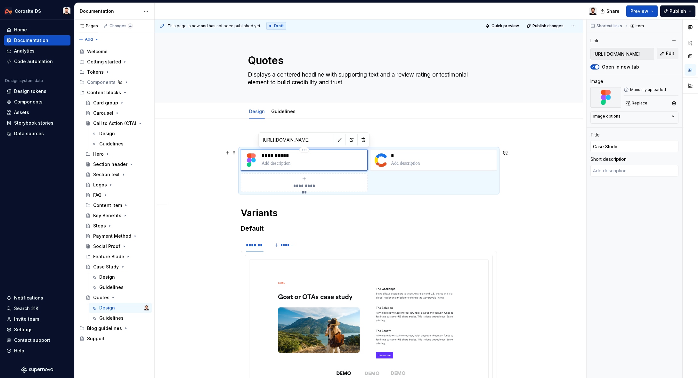
click at [293, 155] on p "**********" at bounding box center [312, 155] width 103 height 6
click at [335, 139] on button "button" at bounding box center [339, 139] width 9 height 9
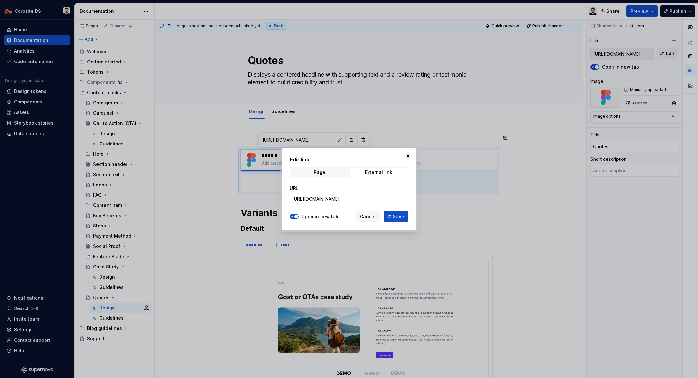
click at [325, 202] on input "[URL][DOMAIN_NAME]" at bounding box center [349, 199] width 118 height 12
click at [324, 201] on input "[URL][DOMAIN_NAME]" at bounding box center [349, 199] width 118 height 12
paste input "111-784"
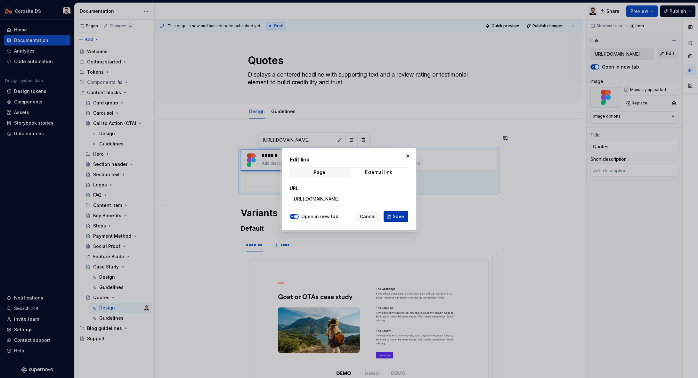
click at [394, 218] on span "Save" at bounding box center [398, 216] width 11 height 6
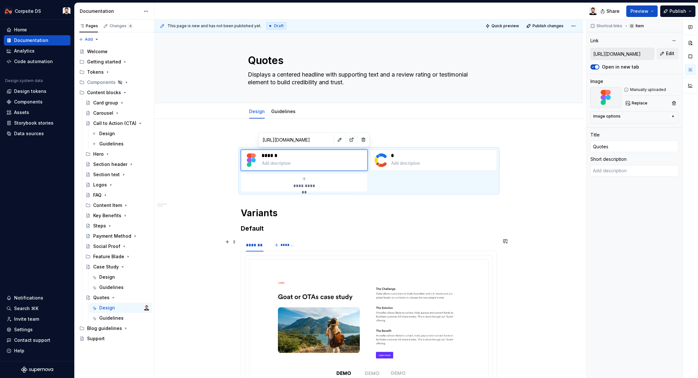
scroll to position [77, 0]
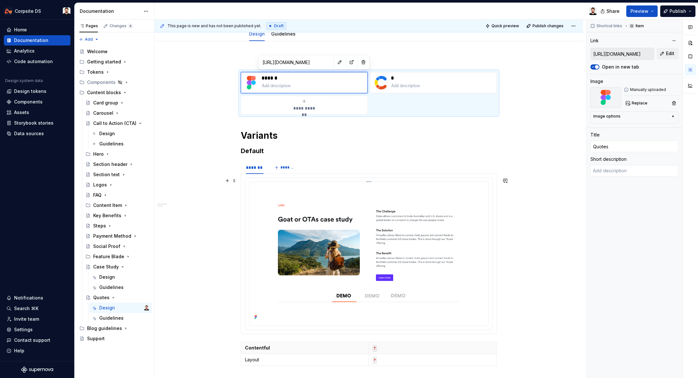
click at [319, 207] on img at bounding box center [369, 252] width 234 height 137
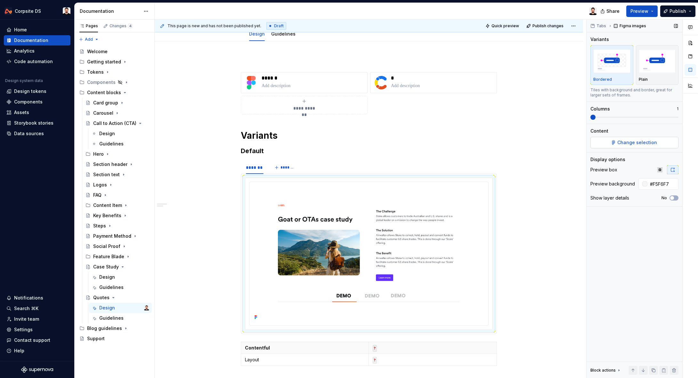
click at [609, 140] on button "Change selection" at bounding box center [634, 143] width 88 height 12
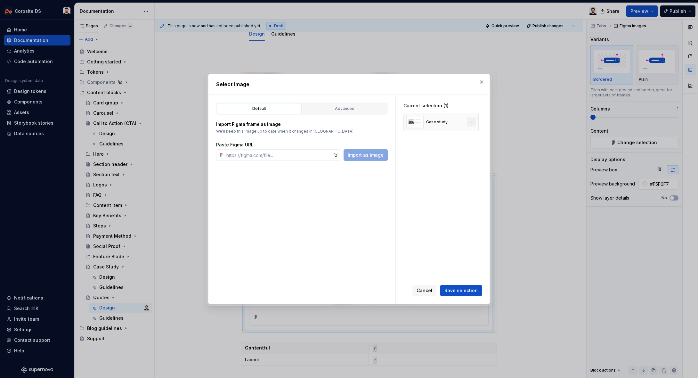
click at [474, 122] on button "button" at bounding box center [471, 121] width 9 height 9
click at [314, 157] on input "text" at bounding box center [278, 155] width 109 height 12
paste input "[URL][DOMAIN_NAME]"
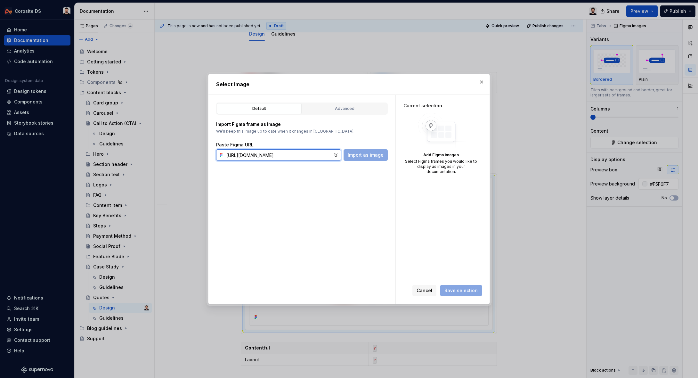
scroll to position [0, 192]
click at [361, 155] on span "Import as image" at bounding box center [366, 155] width 36 height 6
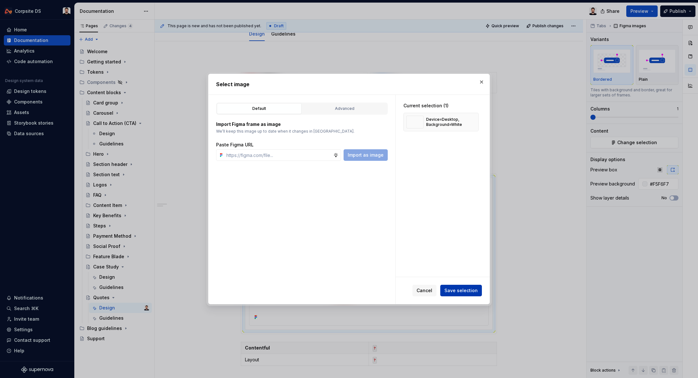
click at [455, 288] on span "Save selection" at bounding box center [460, 290] width 33 height 6
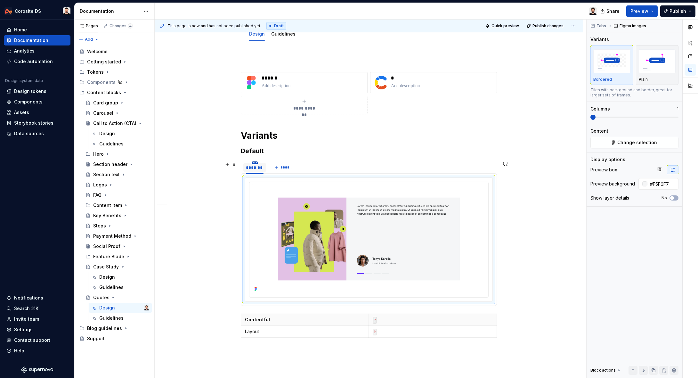
click at [256, 162] on html "Corpsite DS Home Documentation Analytics Code automation Design system data Des…" at bounding box center [349, 189] width 698 height 378
click at [275, 180] on div "Duplicate tab" at bounding box center [286, 182] width 42 height 6
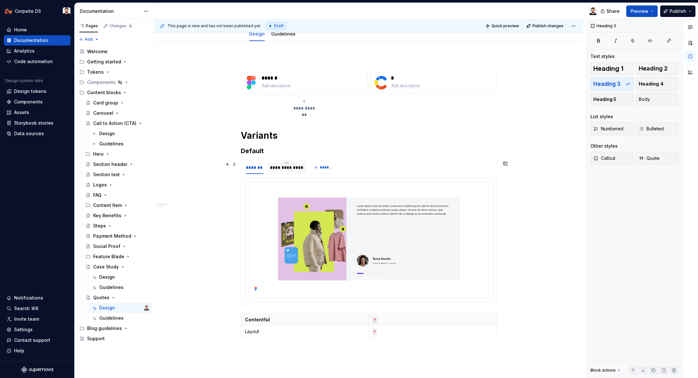
click at [287, 165] on div "**********" at bounding box center [286, 167] width 33 height 6
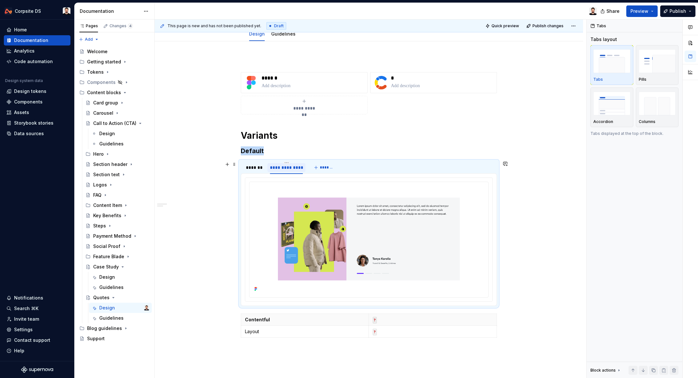
click at [287, 166] on div "**********" at bounding box center [286, 167] width 33 height 6
drag, startPoint x: 257, startPoint y: 167, endPoint x: 263, endPoint y: 168, distance: 6.3
click at [257, 166] on div "*******" at bounding box center [255, 167] width 18 height 6
click at [275, 168] on div "******" at bounding box center [277, 167] width 14 height 6
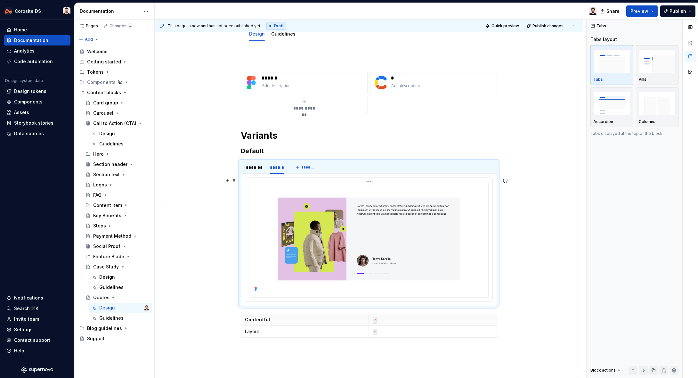
click at [304, 190] on img at bounding box center [369, 238] width 234 height 109
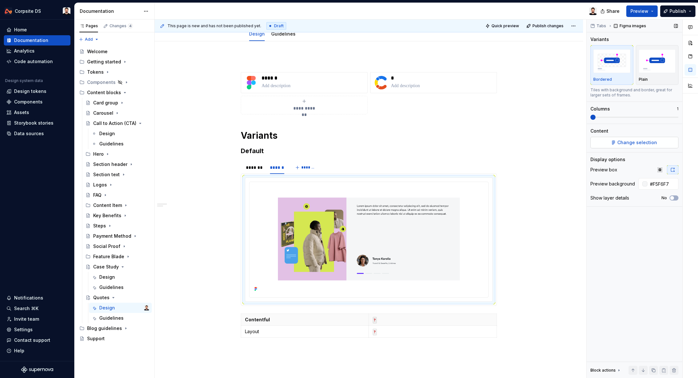
click at [626, 142] on span "Change selection" at bounding box center [637, 142] width 40 height 6
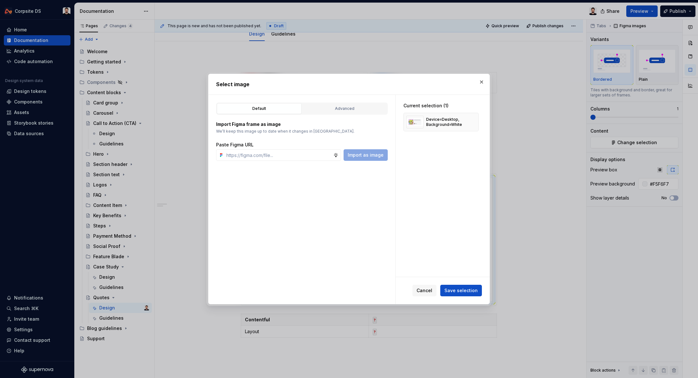
drag, startPoint x: 476, startPoint y: 123, endPoint x: 341, endPoint y: 134, distance: 134.8
click at [471, 123] on button "button" at bounding box center [471, 121] width 9 height 9
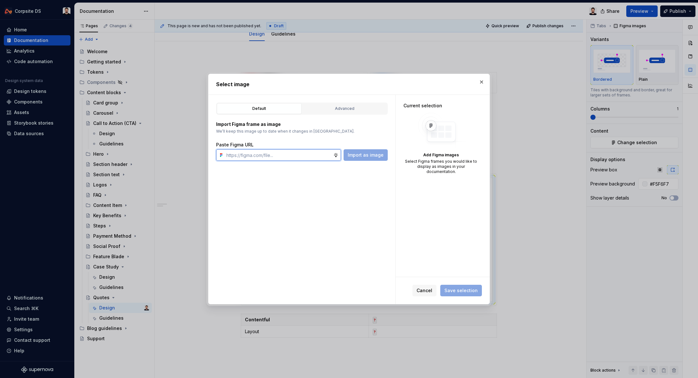
click at [295, 155] on input "text" at bounding box center [278, 155] width 109 height 12
paste input "[URL][DOMAIN_NAME]"
click at [365, 160] on button "Import as image" at bounding box center [365, 155] width 44 height 12
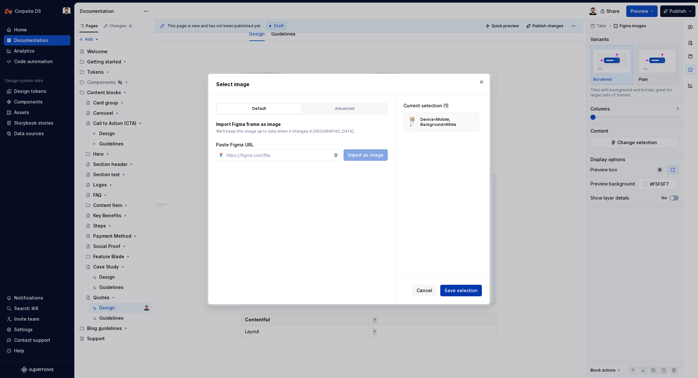
click at [465, 287] on span "Save selection" at bounding box center [460, 290] width 33 height 6
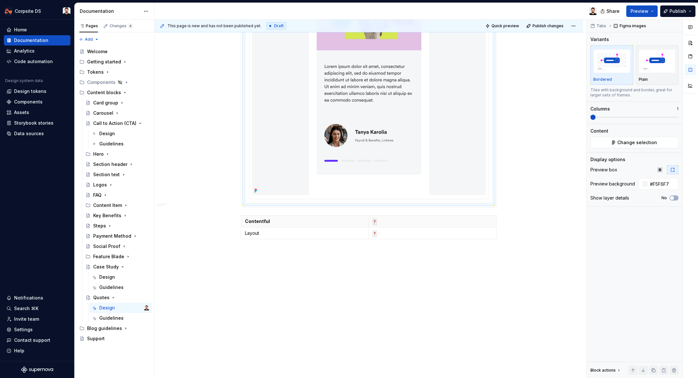
scroll to position [328, 0]
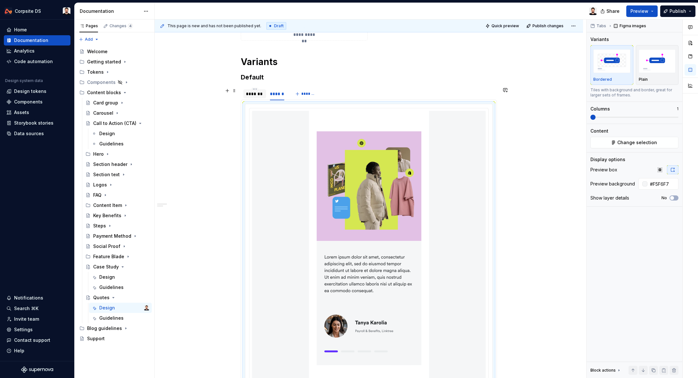
click at [254, 92] on div "*******" at bounding box center [255, 94] width 18 height 6
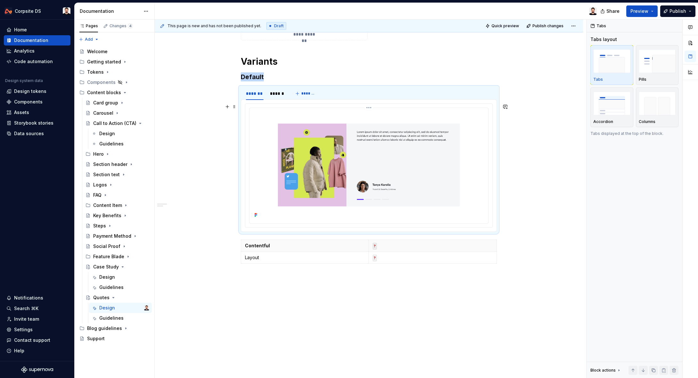
scroll to position [0, 0]
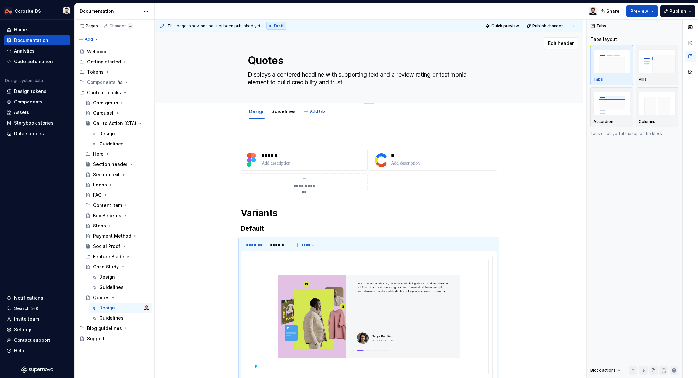
click at [285, 81] on textarea "Displays a centered headline with supporting text and a review rating or testim…" at bounding box center [367, 78] width 242 height 18
paste textarea "showcase a testimonial. It features a headline or quote text, an avatar of the …"
click at [253, 75] on textarea "showcase a testimonial. It features a headline or quote text, an avatar of the …" at bounding box center [367, 78] width 242 height 18
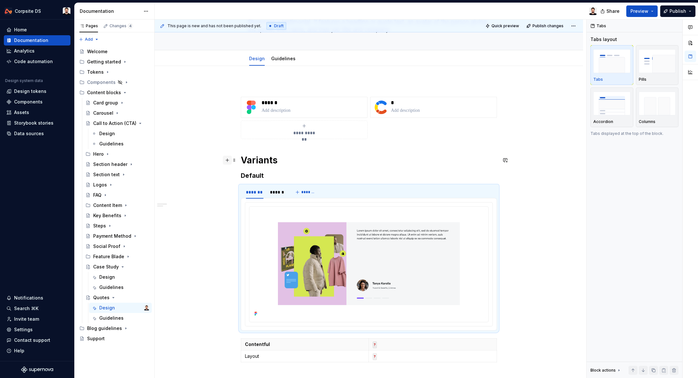
scroll to position [52, 0]
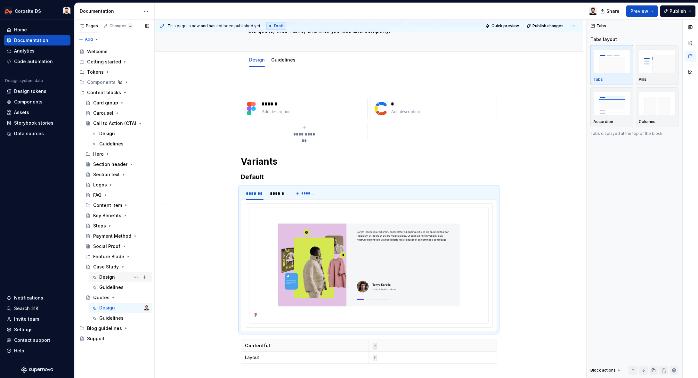
click at [108, 274] on div "Design" at bounding box center [107, 277] width 16 height 6
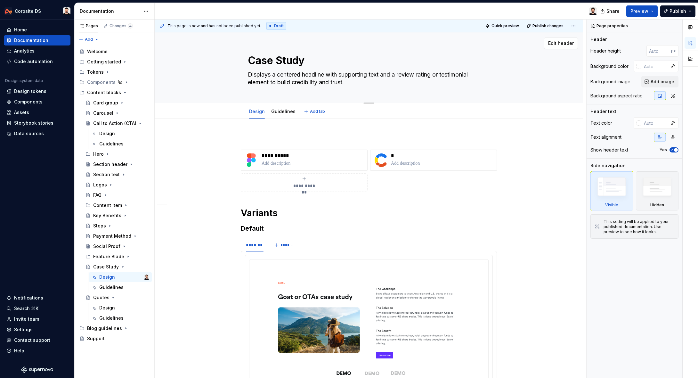
click at [324, 82] on textarea "Displays a centered headline with supporting text and a review rating or testim…" at bounding box center [367, 78] width 242 height 18
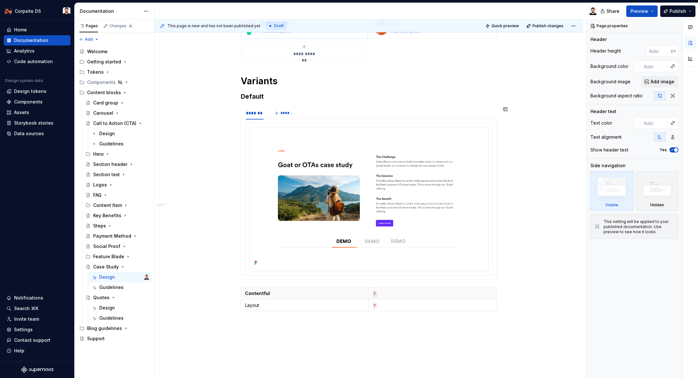
scroll to position [6, 0]
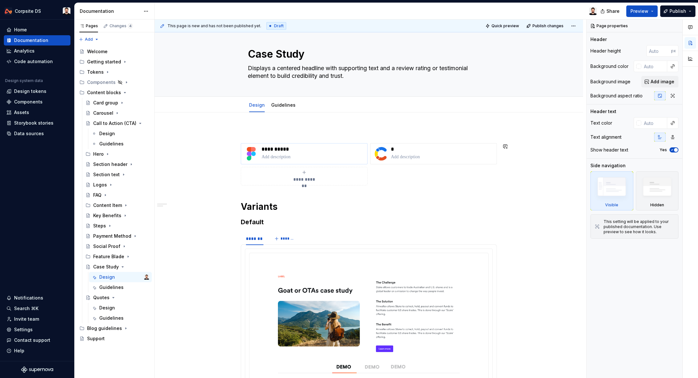
paste textarea "highlight a specific challenge, the solution, and the resulting benefits throug…"
drag, startPoint x: 255, startPoint y: 67, endPoint x: 260, endPoint y: 68, distance: 4.8
click at [260, 68] on textarea "highlight a specific challenge, the solution, and the resulting benefits throug…" at bounding box center [367, 72] width 242 height 18
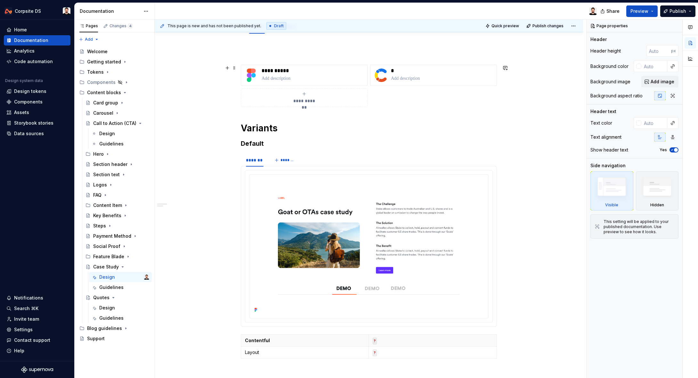
scroll to position [91, 0]
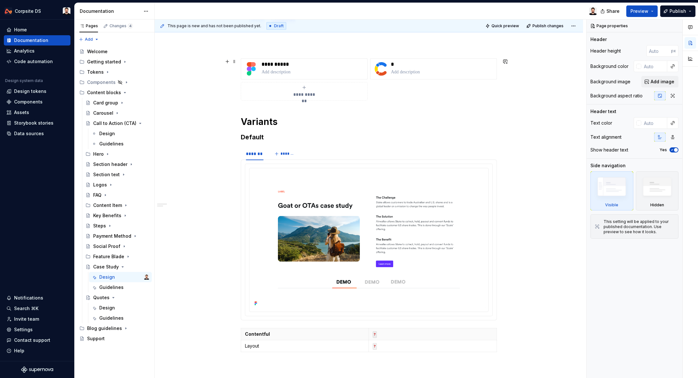
click at [528, 100] on div "**********" at bounding box center [369, 259] width 428 height 463
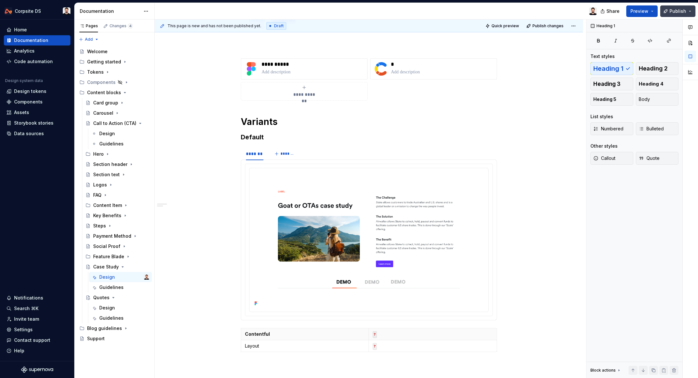
click at [675, 10] on span "Publish" at bounding box center [677, 11] width 17 height 6
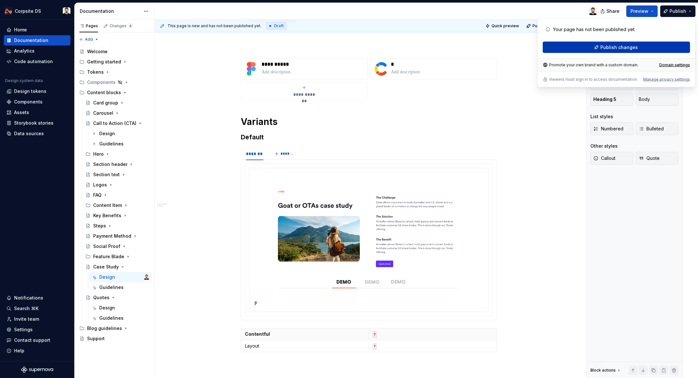
click at [599, 48] on button "Publish changes" at bounding box center [615, 48] width 147 height 12
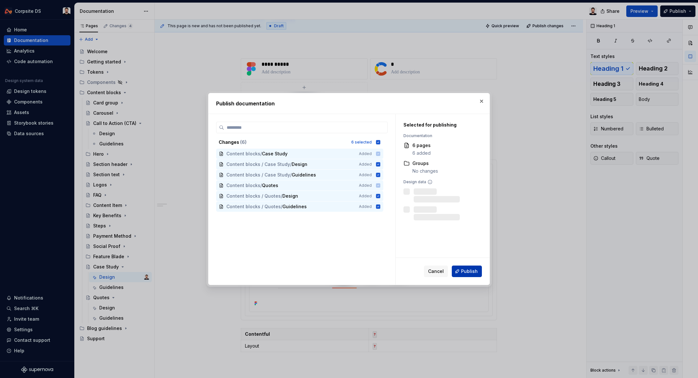
click at [464, 269] on span "Publish" at bounding box center [469, 271] width 17 height 6
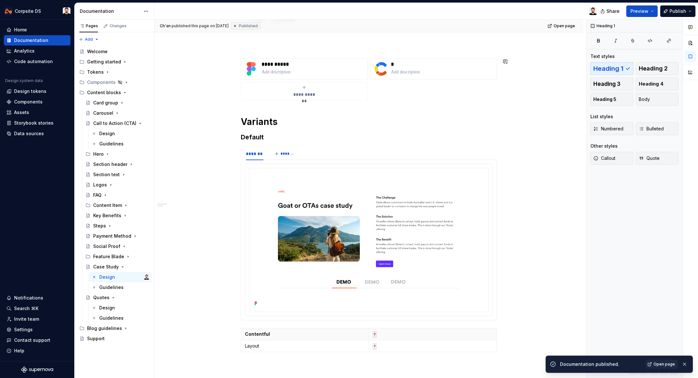
scroll to position [0, 0]
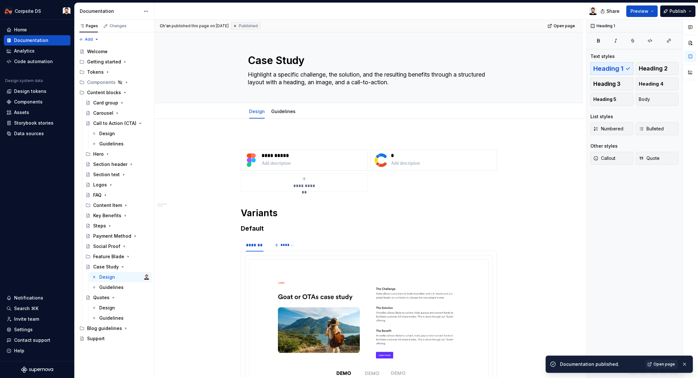
click at [268, 133] on div "**********" at bounding box center [369, 350] width 428 height 463
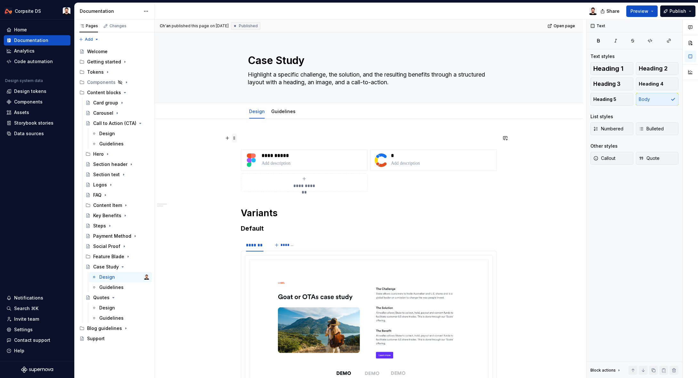
click at [235, 139] on span at bounding box center [234, 137] width 5 height 9
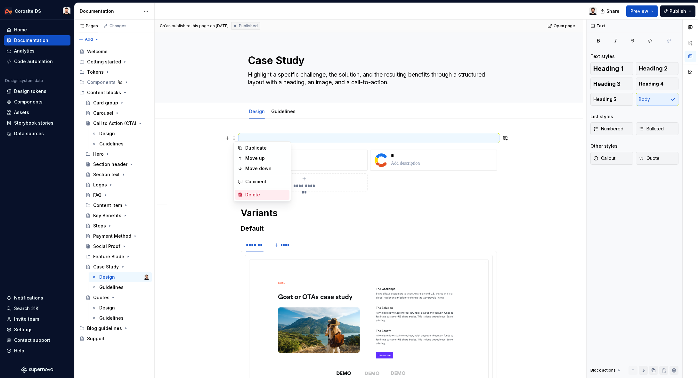
click at [252, 191] on div "Delete" at bounding box center [262, 194] width 54 height 10
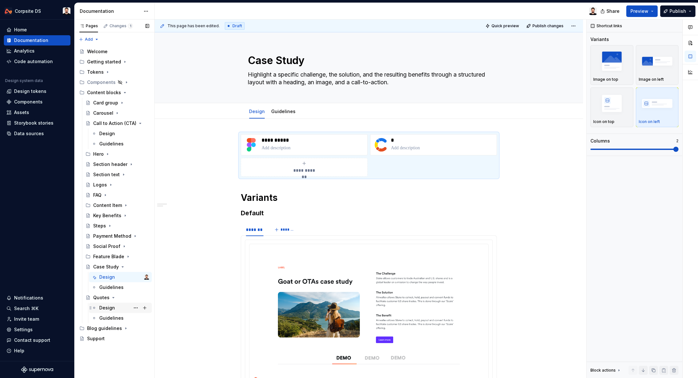
click at [103, 305] on div "Design" at bounding box center [107, 307] width 16 height 6
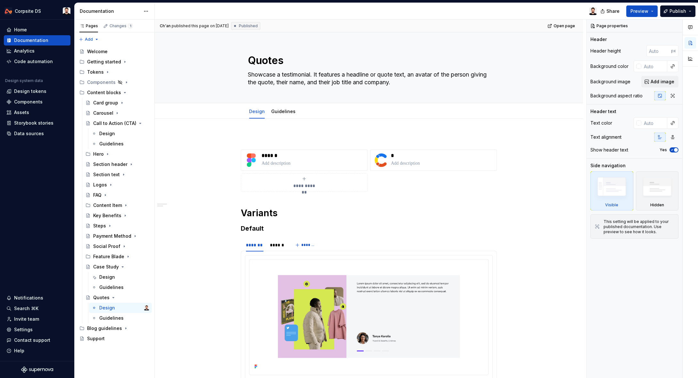
click at [251, 132] on div "**********" at bounding box center [369, 336] width 428 height 435
click at [236, 141] on span at bounding box center [234, 137] width 5 height 9
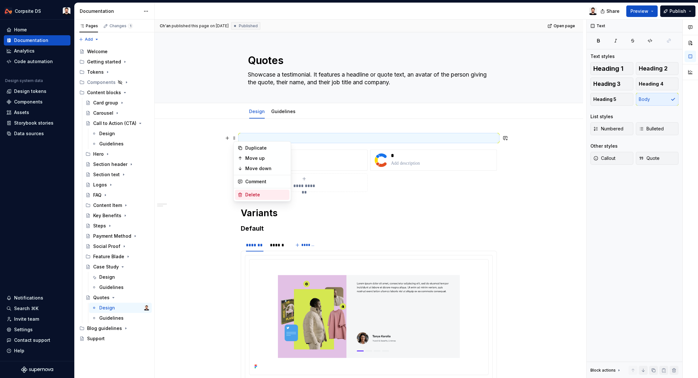
click at [243, 193] on div "Delete" at bounding box center [262, 194] width 54 height 10
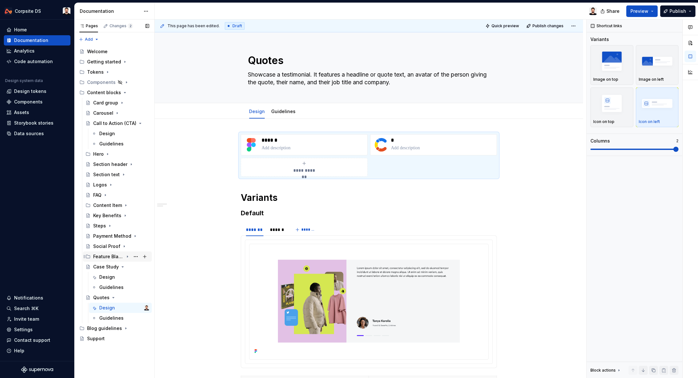
click at [103, 257] on div "Feature Blade" at bounding box center [108, 256] width 30 height 6
click at [104, 268] on div "Feature Blade Icon" at bounding box center [111, 266] width 24 height 6
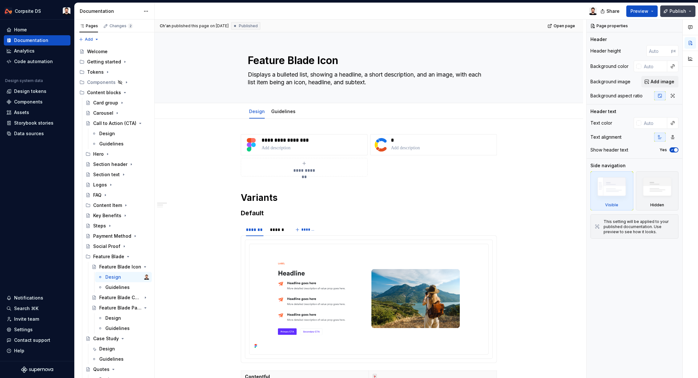
click at [669, 9] on button "Publish" at bounding box center [677, 11] width 35 height 12
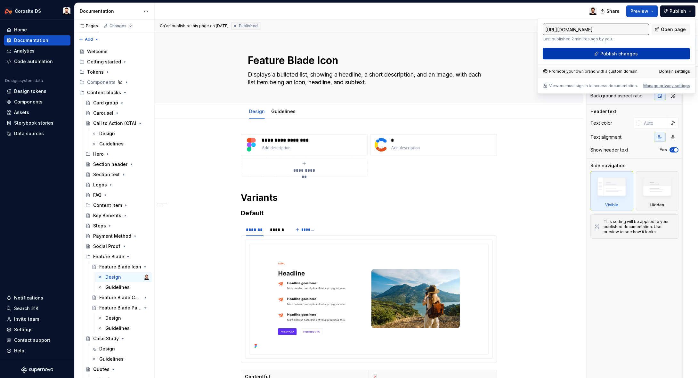
click at [576, 56] on button "Publish changes" at bounding box center [615, 54] width 147 height 12
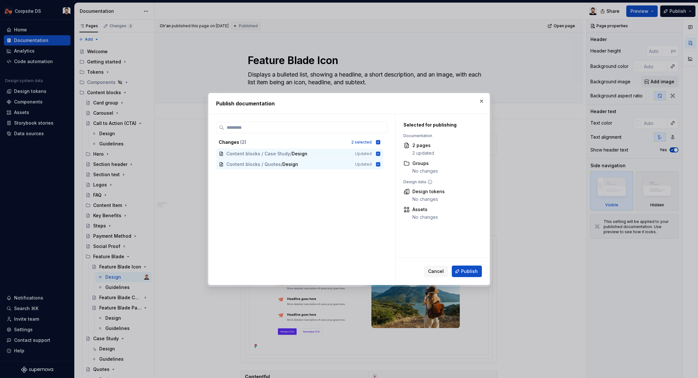
click at [461, 269] on button "Publish" at bounding box center [467, 271] width 30 height 12
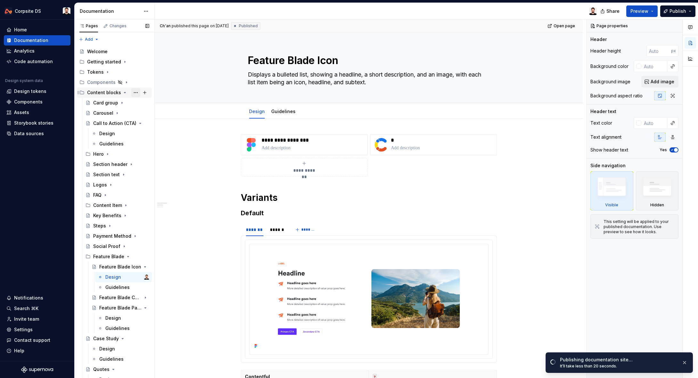
click at [135, 92] on button "Page tree" at bounding box center [135, 92] width 9 height 9
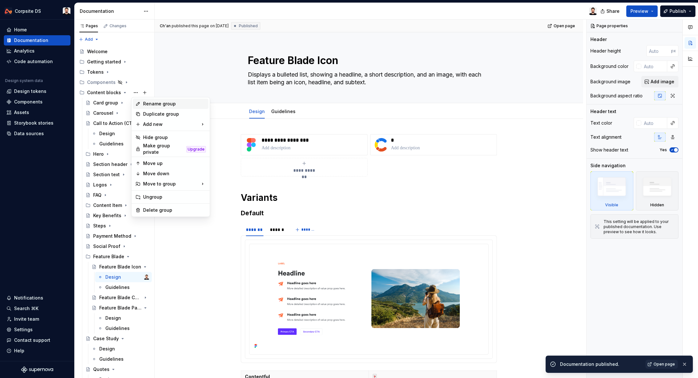
click at [178, 104] on div "Rename group" at bounding box center [174, 103] width 63 height 6
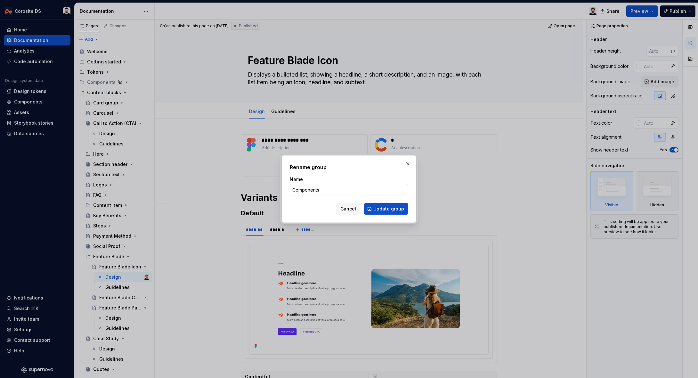
click at [331, 194] on input "Components" at bounding box center [349, 190] width 118 height 12
click at [396, 210] on span "Update group" at bounding box center [388, 208] width 31 height 6
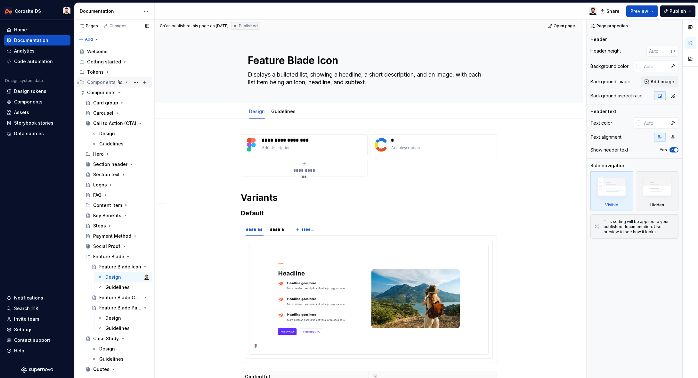
click at [126, 83] on icon "Page tree" at bounding box center [126, 83] width 1 height 2
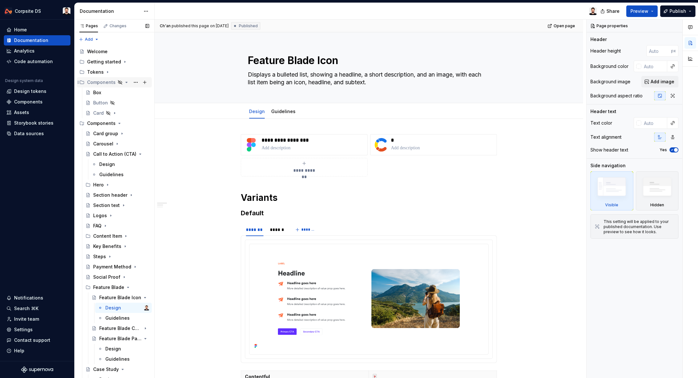
click at [126, 83] on icon "Page tree" at bounding box center [127, 82] width 2 height 1
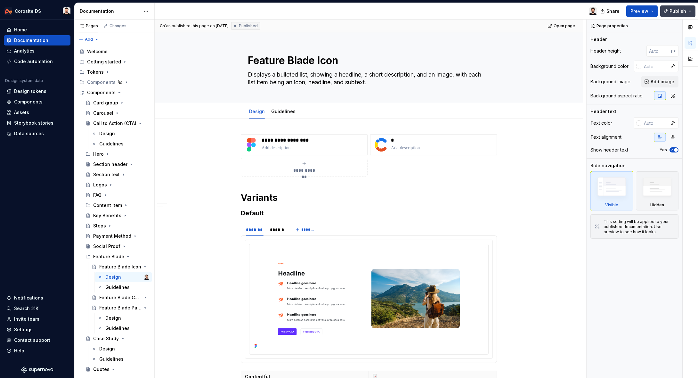
click at [679, 7] on button "Publish" at bounding box center [677, 11] width 35 height 12
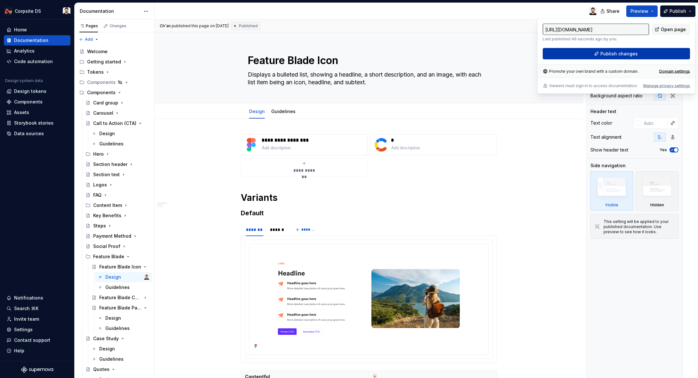
click at [621, 56] on span "Publish changes" at bounding box center [618, 54] width 37 height 6
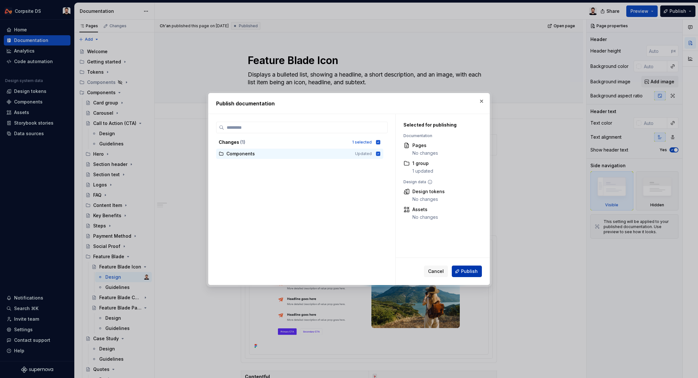
click at [468, 267] on button "Publish" at bounding box center [467, 271] width 30 height 12
